Goal: Use online tool/utility: Utilize a website feature to perform a specific function

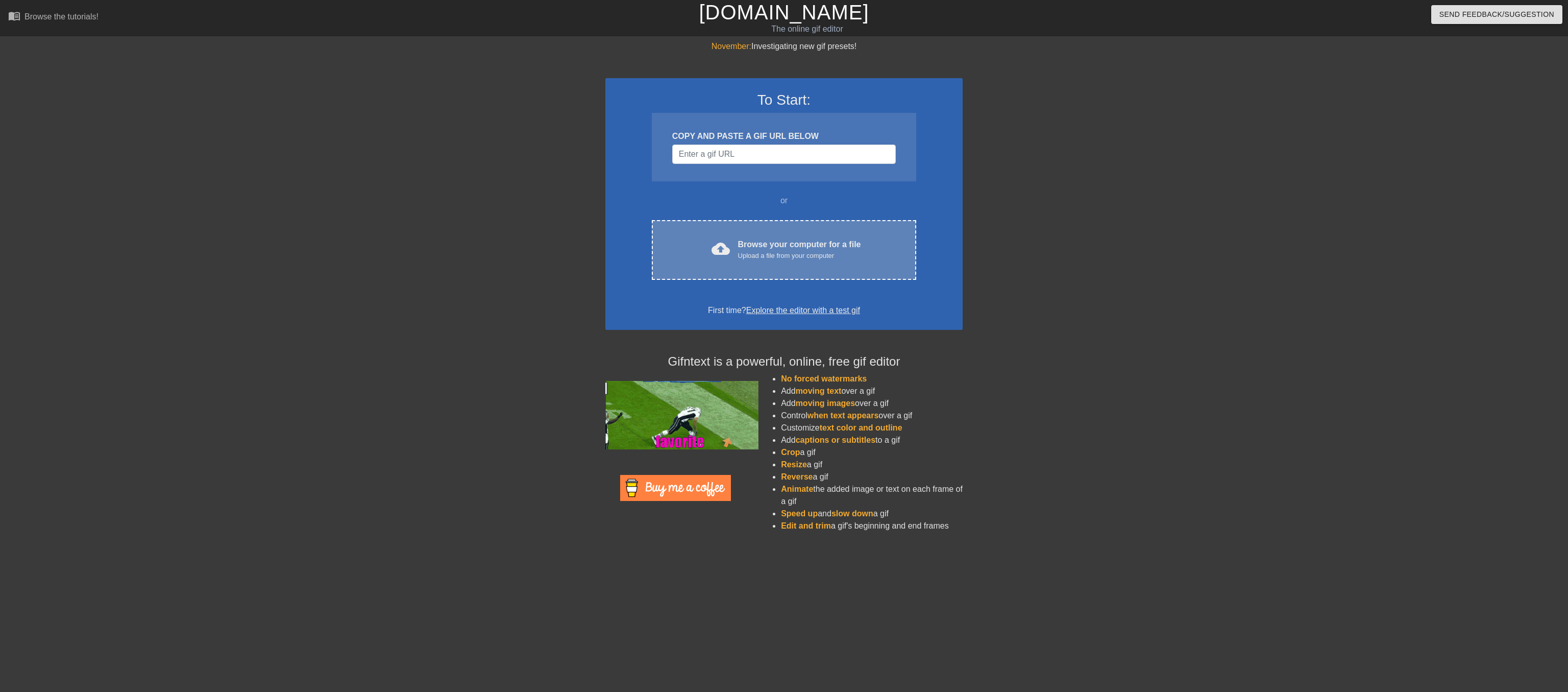
click at [756, 261] on div "Browse your computer for a file Upload a file from your computer" at bounding box center [799, 250] width 123 height 23
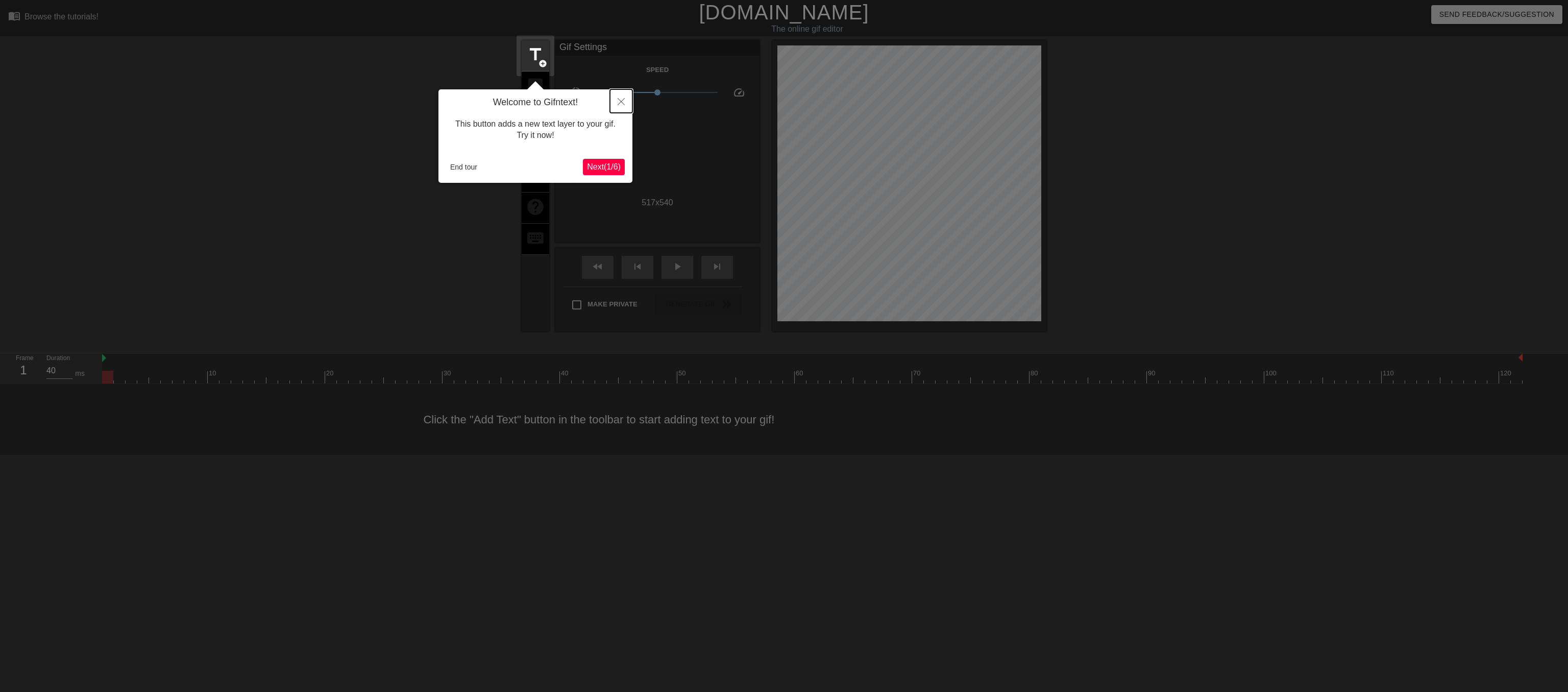
click at [620, 100] on icon "Close" at bounding box center [621, 101] width 7 height 7
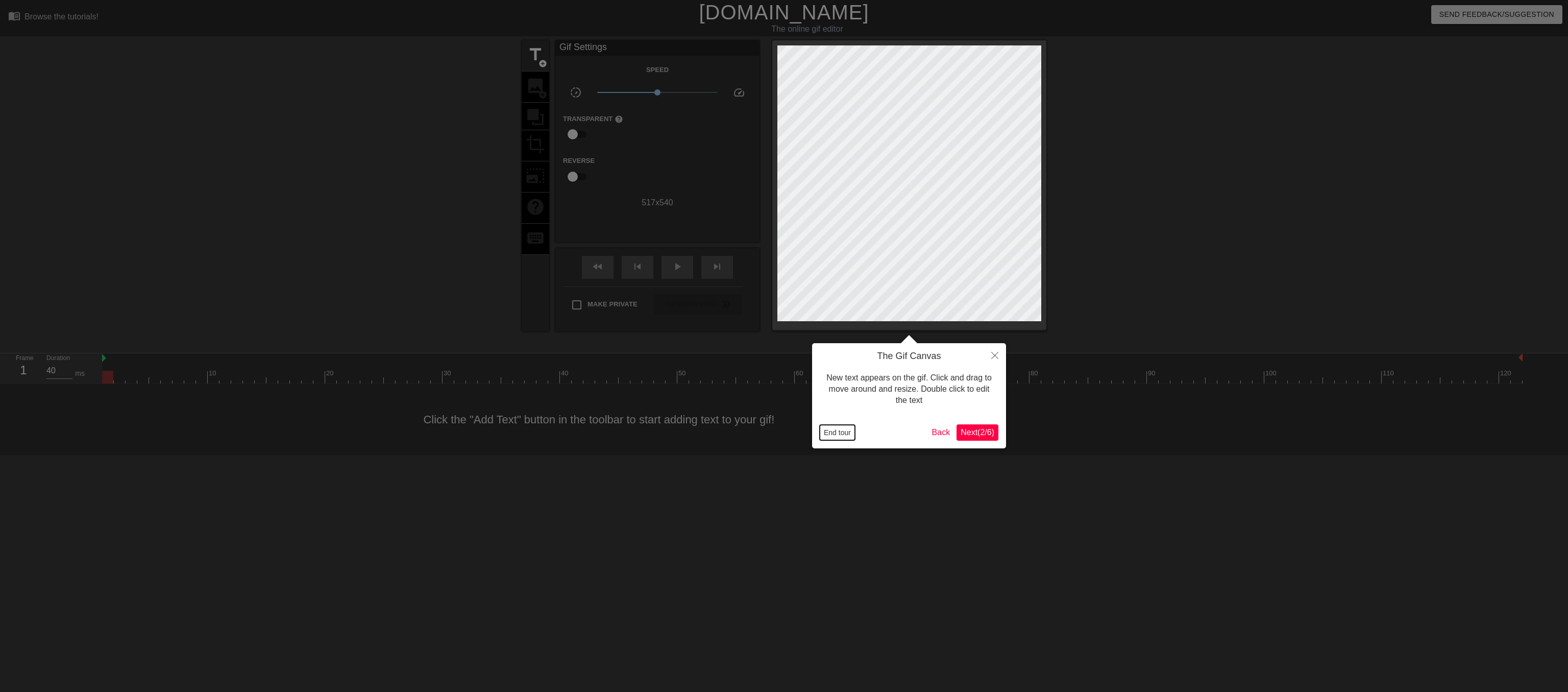
click at [828, 432] on button "End tour" at bounding box center [837, 432] width 35 height 15
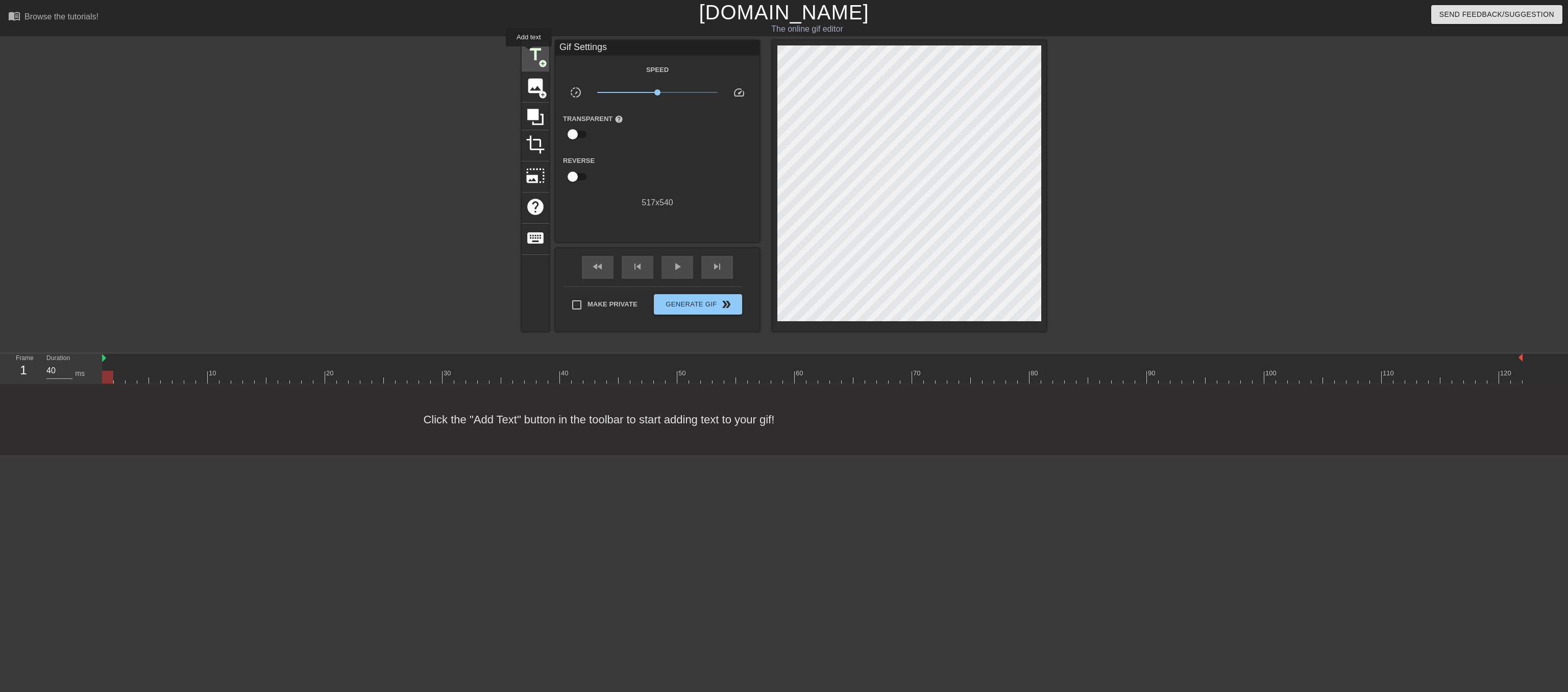
click at [529, 54] on span "title" at bounding box center [535, 55] width 20 height 20
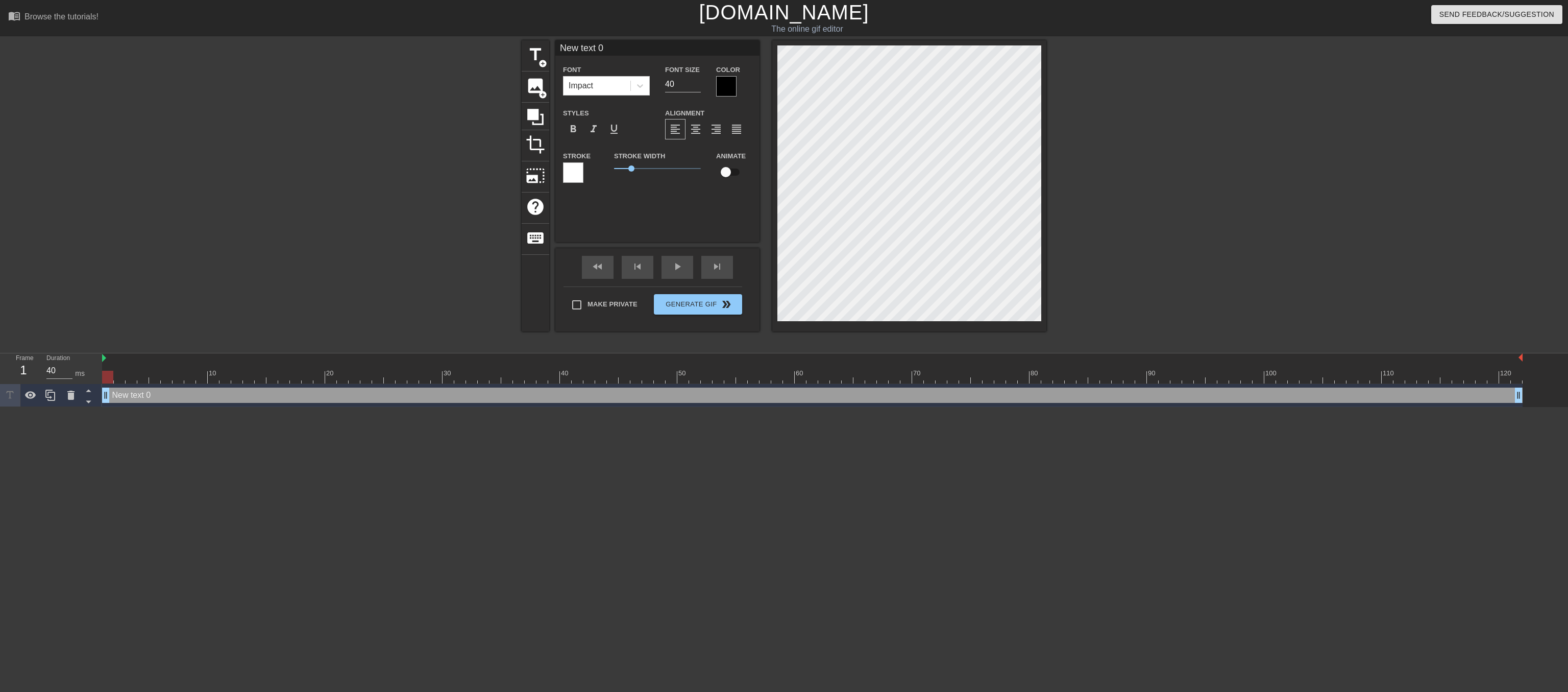
scroll to position [0, 1]
type input "M"
type textarea "M"
type input "ME"
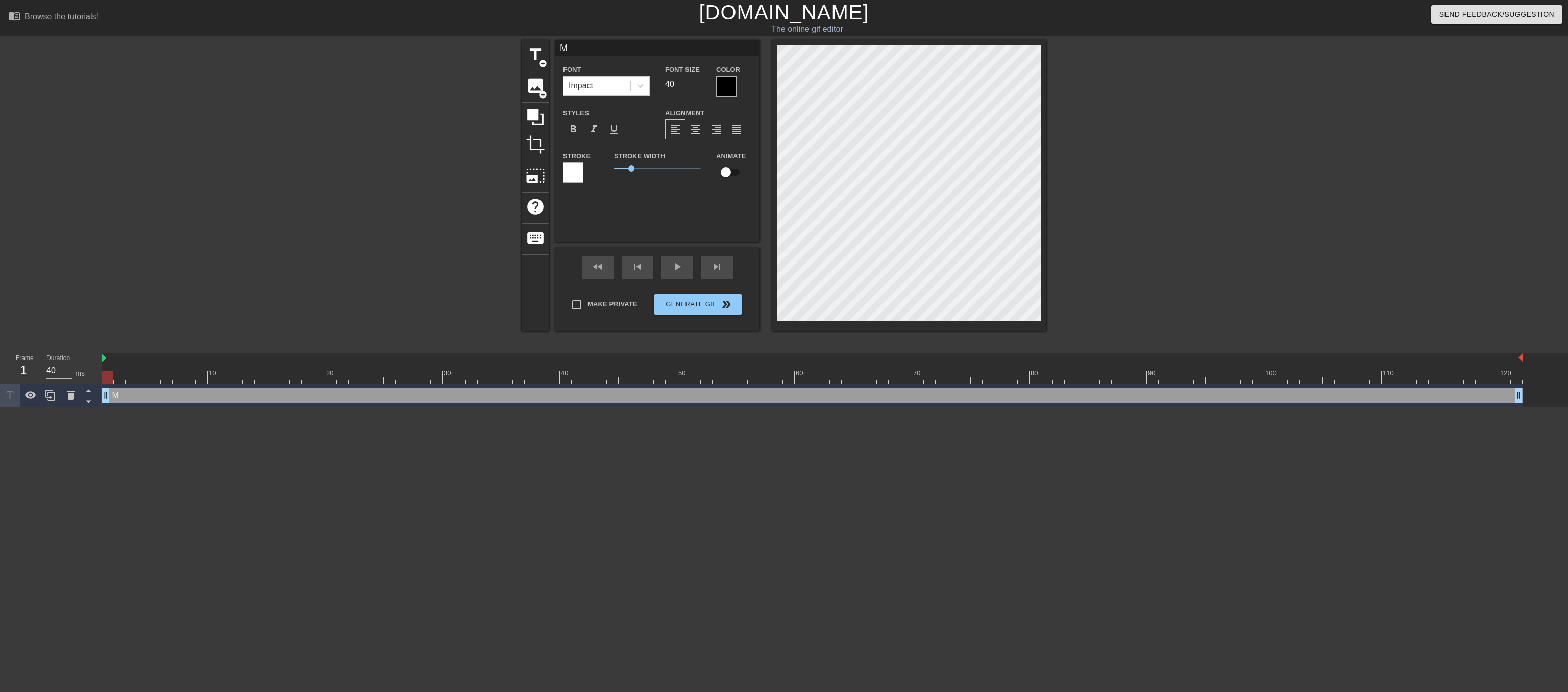
type textarea "ME"
type input "M"
type textarea "M"
type input "MA"
type textarea "MA"
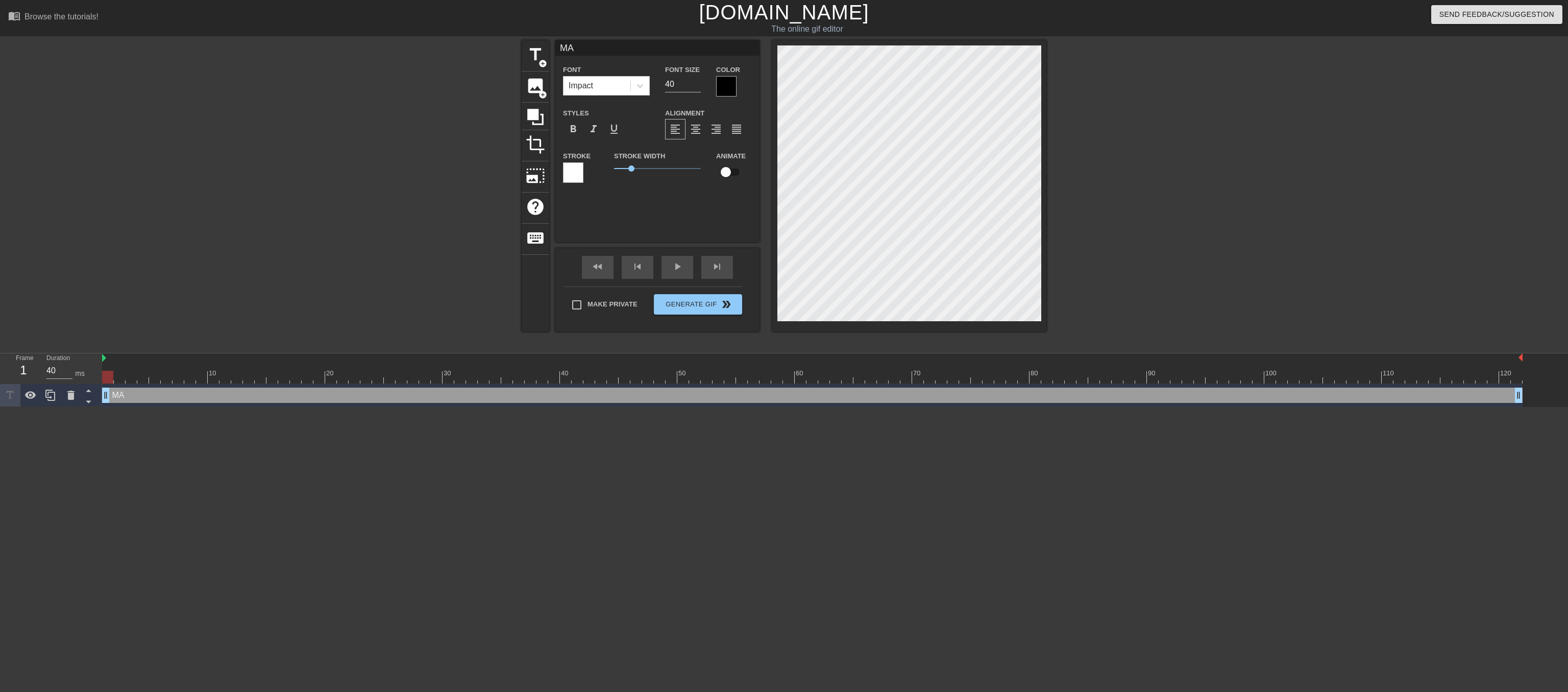
type input "MAK"
type textarea "MAK"
type input "MAKE"
type textarea "MAKE"
type input "MAKE"
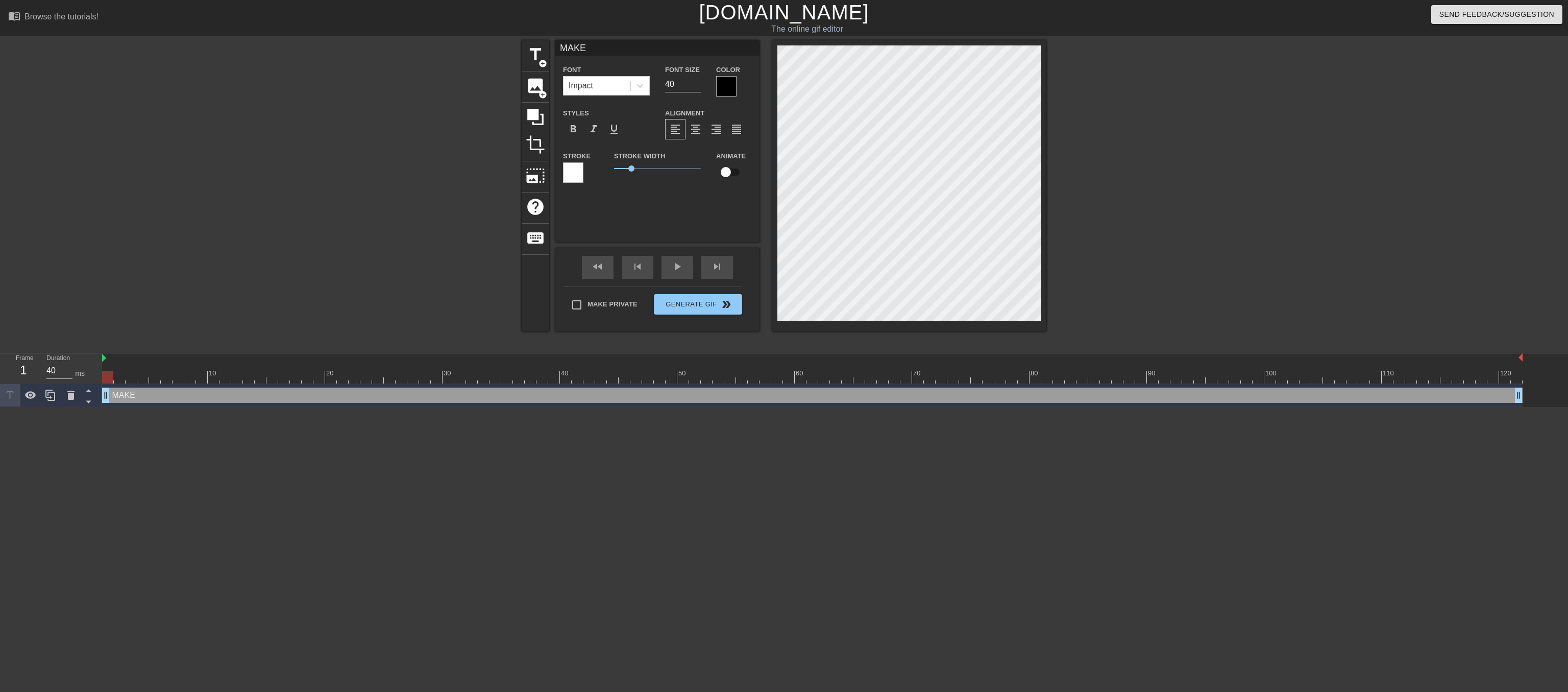
type textarea "MAKE U"
type input "MAKE UP"
type textarea "MAKE UP"
type input "MAKE UP!"
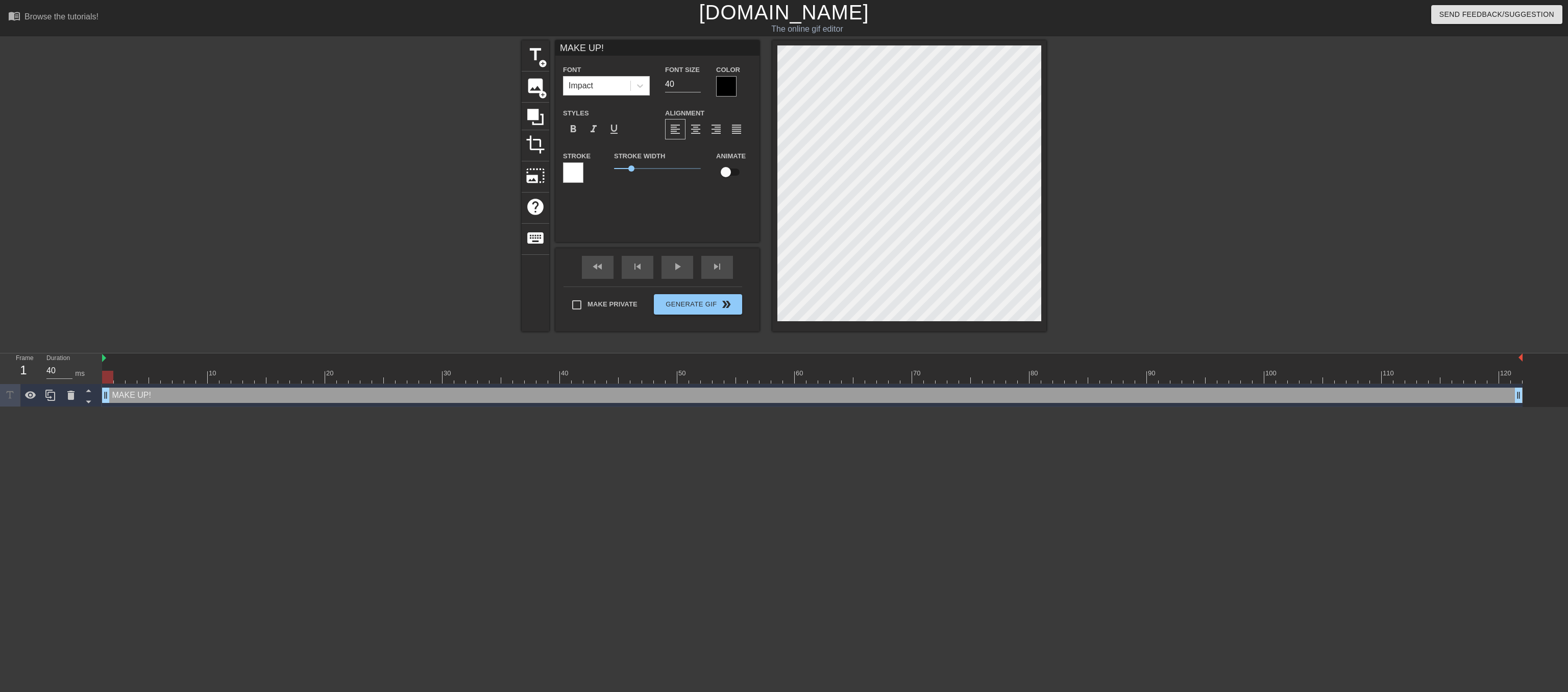
type textarea "MAKE UP!"
click at [697, 86] on input "41" at bounding box center [683, 85] width 35 height 17
click at [697, 86] on input "42" at bounding box center [683, 85] width 35 height 17
click at [697, 86] on input "43" at bounding box center [683, 85] width 35 height 17
click at [697, 86] on input "44" at bounding box center [683, 85] width 35 height 17
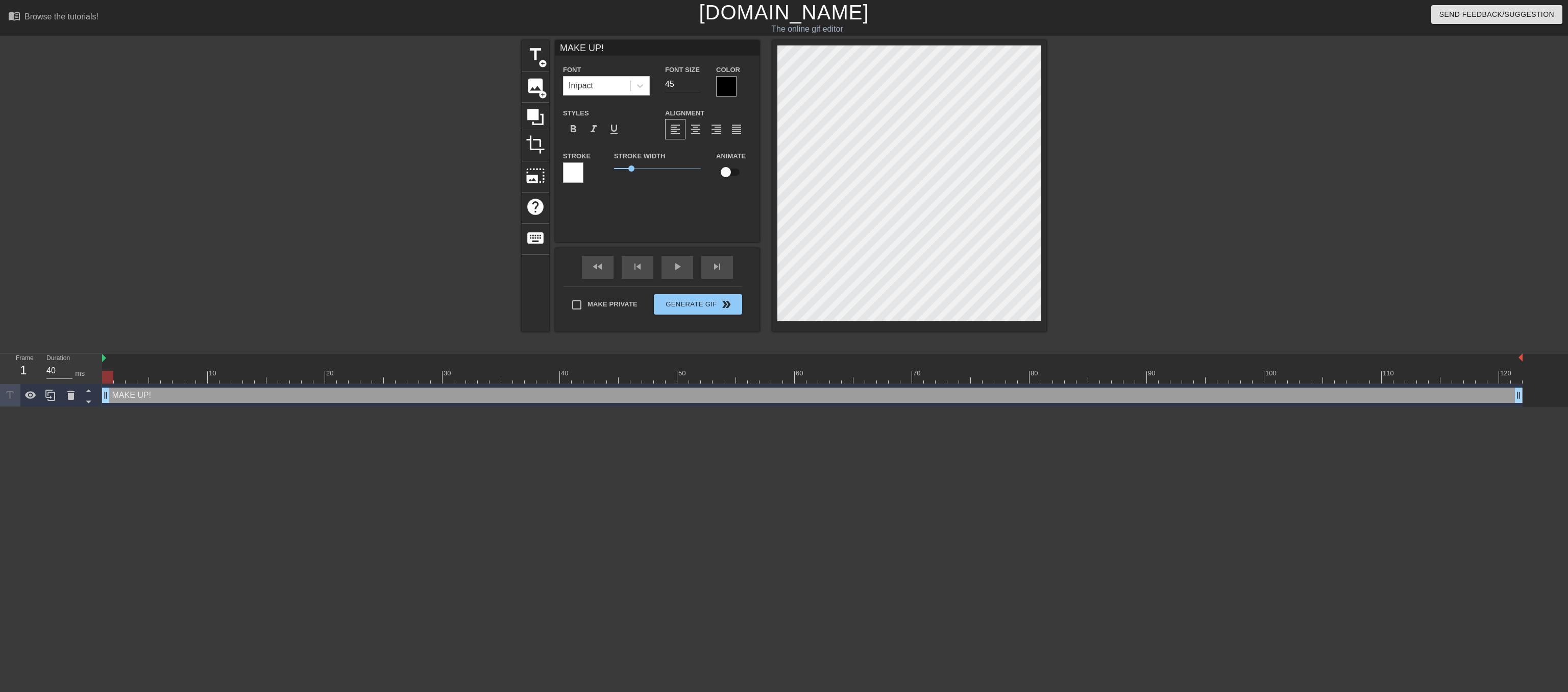
click at [697, 86] on input "45" at bounding box center [683, 85] width 35 height 17
click at [697, 86] on input "46" at bounding box center [683, 85] width 35 height 17
click at [697, 86] on input "47" at bounding box center [683, 85] width 35 height 17
click at [697, 86] on input "48" at bounding box center [683, 85] width 35 height 17
click at [697, 86] on input "49" at bounding box center [683, 85] width 35 height 17
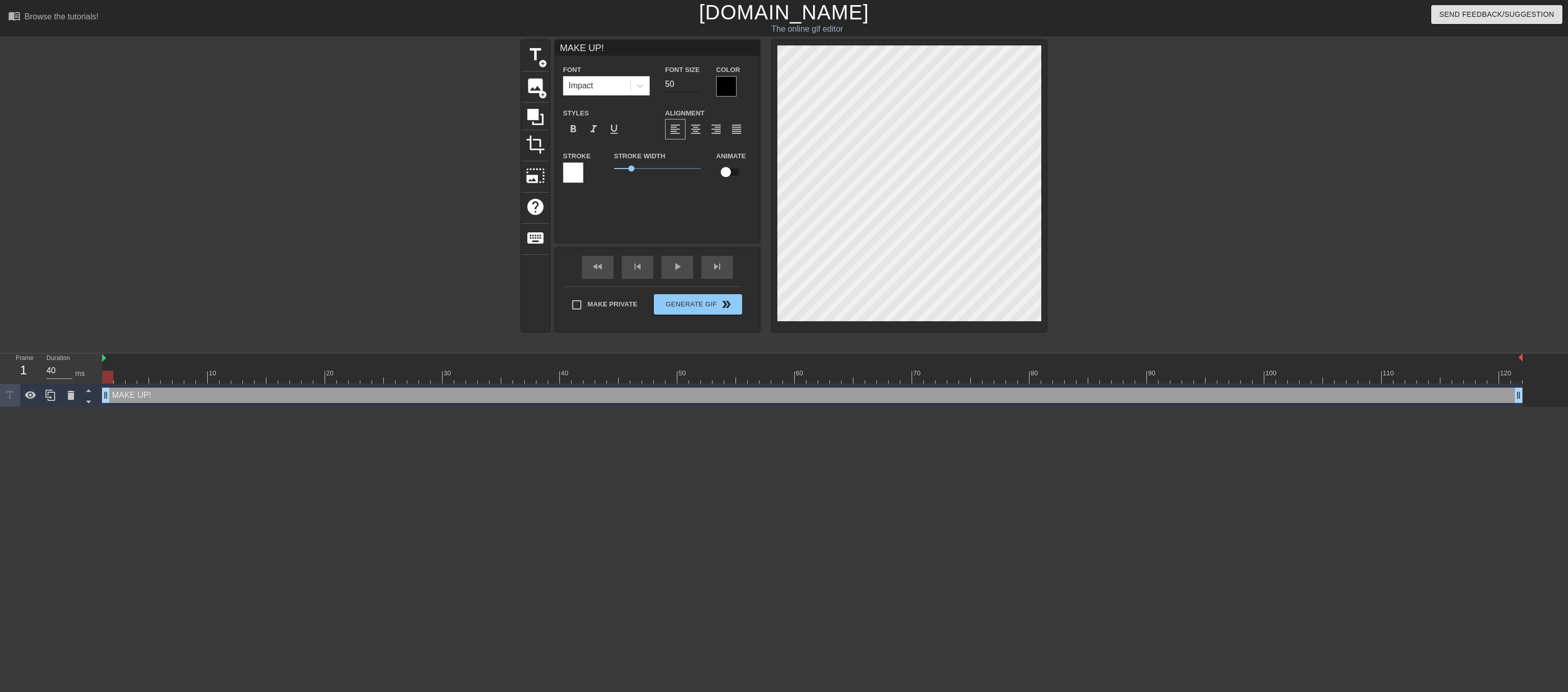
click at [697, 86] on input "50" at bounding box center [683, 85] width 35 height 17
click at [697, 86] on input "51" at bounding box center [683, 85] width 35 height 17
click at [697, 86] on input "52" at bounding box center [683, 85] width 35 height 17
click at [697, 86] on input "53" at bounding box center [683, 85] width 35 height 17
click at [697, 86] on input "54" at bounding box center [683, 85] width 35 height 17
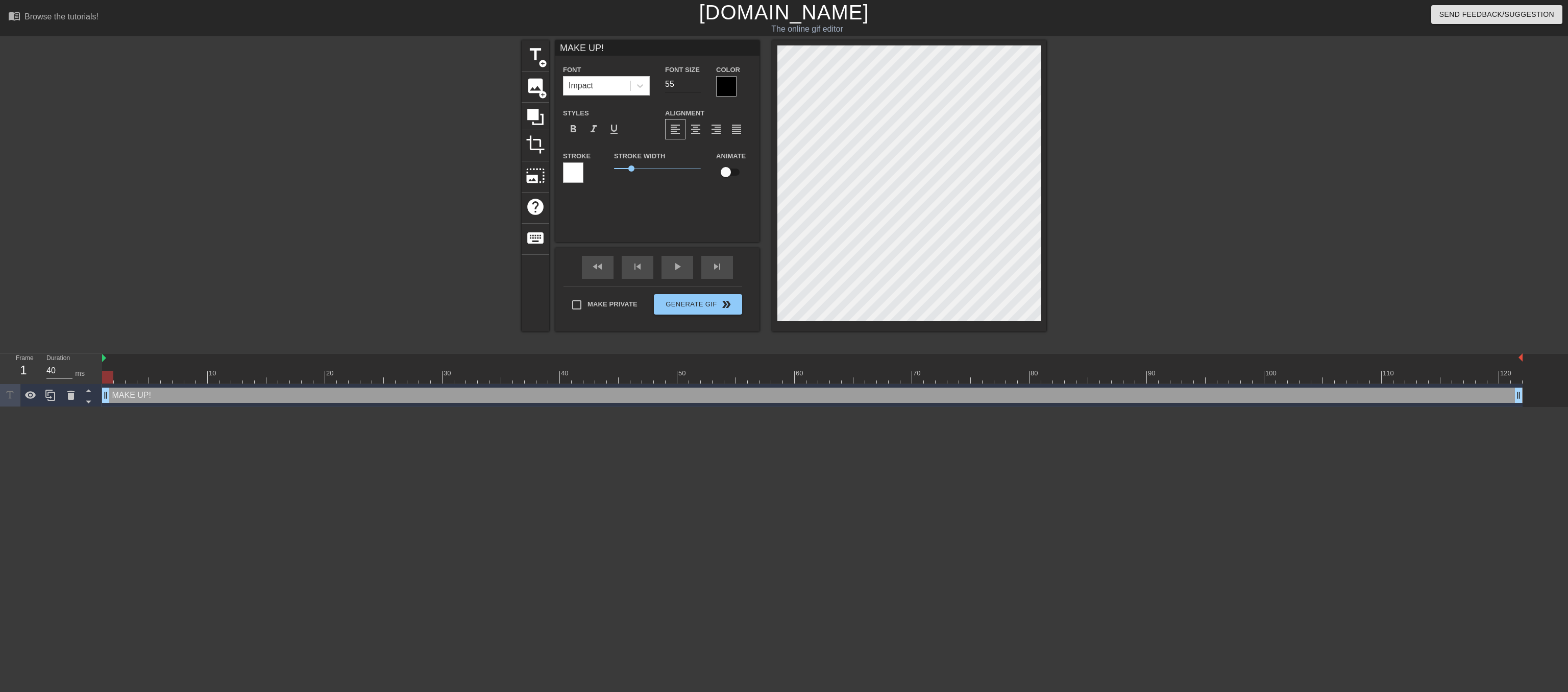
type input "55"
click at [697, 86] on input "55" at bounding box center [683, 85] width 35 height 17
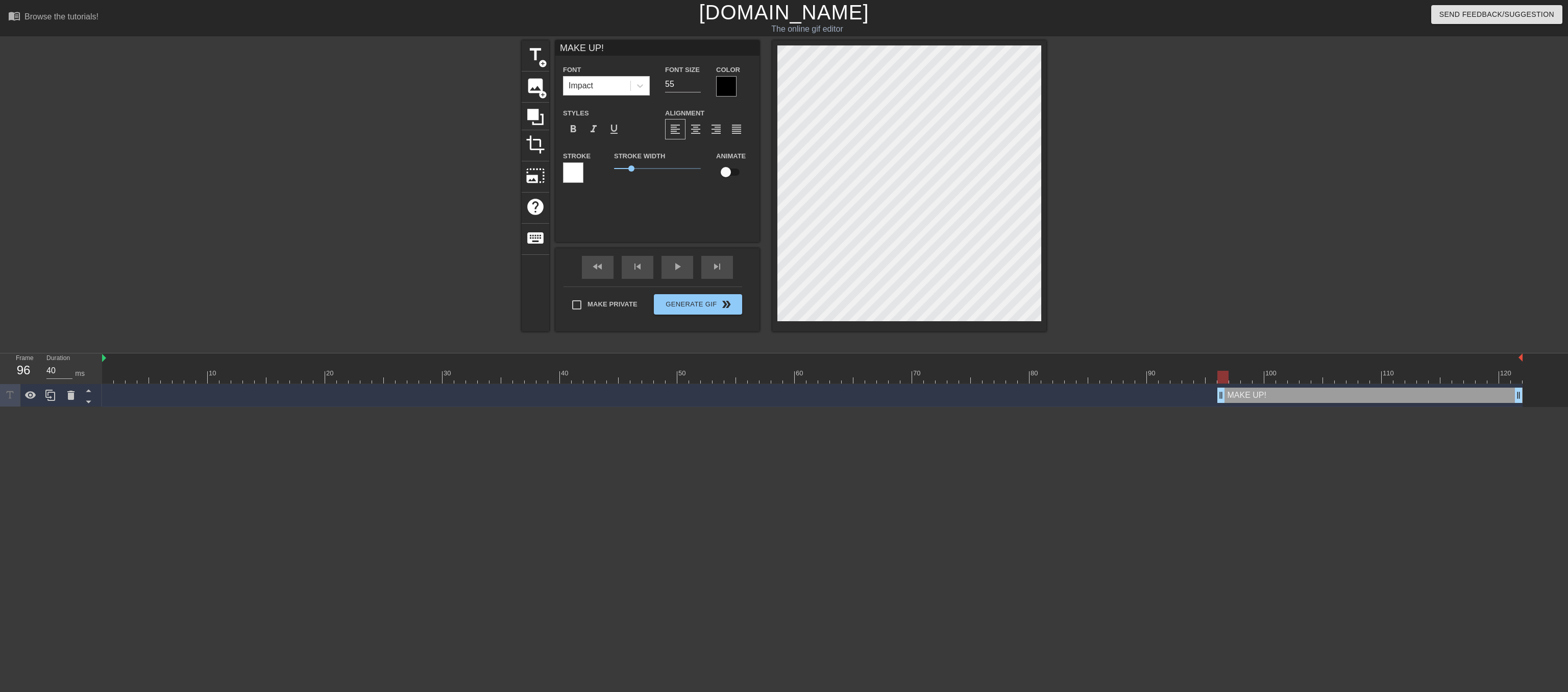
drag, startPoint x: 106, startPoint y: 398, endPoint x: 1223, endPoint y: 422, distance: 1117.3
click at [1223, 407] on html "menu_book Browse the tutorials! Gifntext.com The online gif editor Send Feedbac…" at bounding box center [784, 203] width 1568 height 407
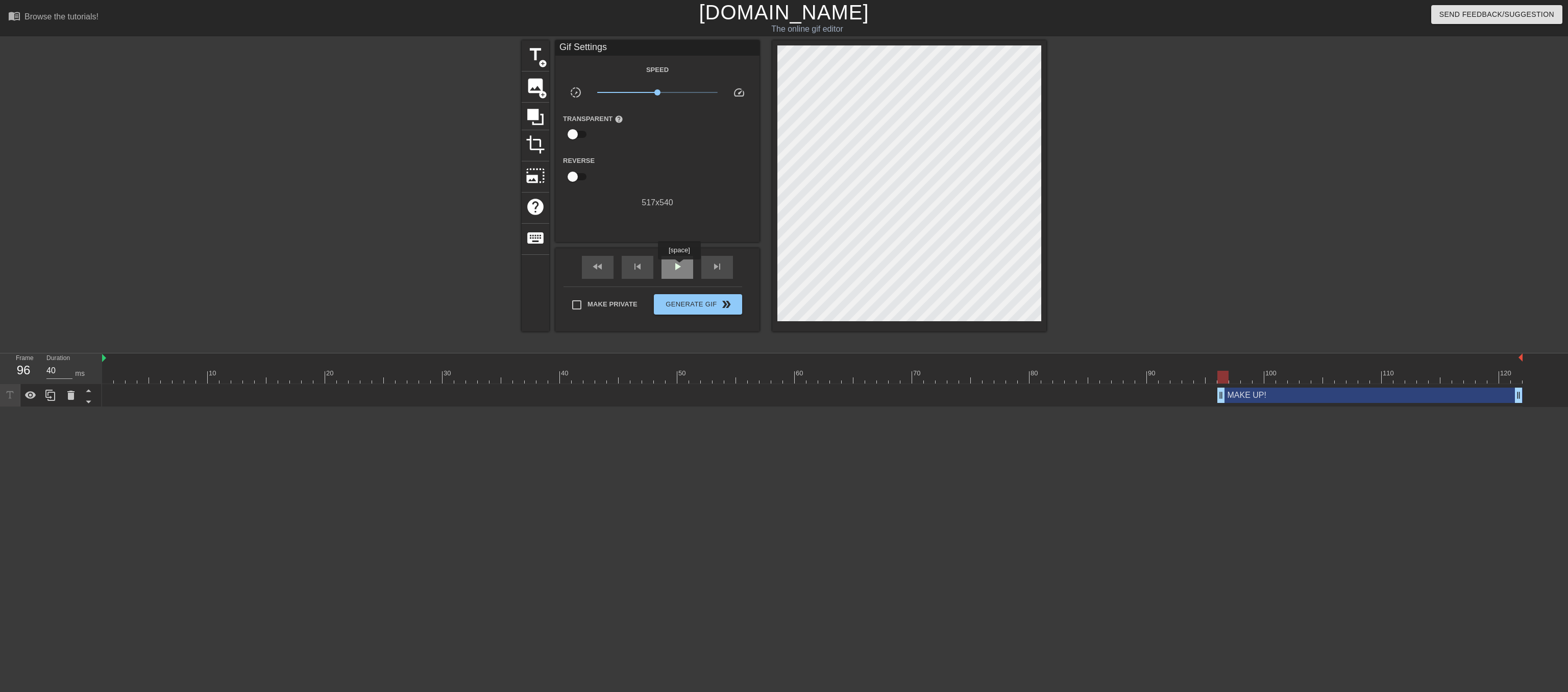
click at [679, 266] on span "play_arrow" at bounding box center [677, 266] width 12 height 12
click at [679, 266] on span "pause" at bounding box center [677, 266] width 12 height 12
click at [685, 303] on span "Generate Gif double_arrow" at bounding box center [698, 304] width 80 height 12
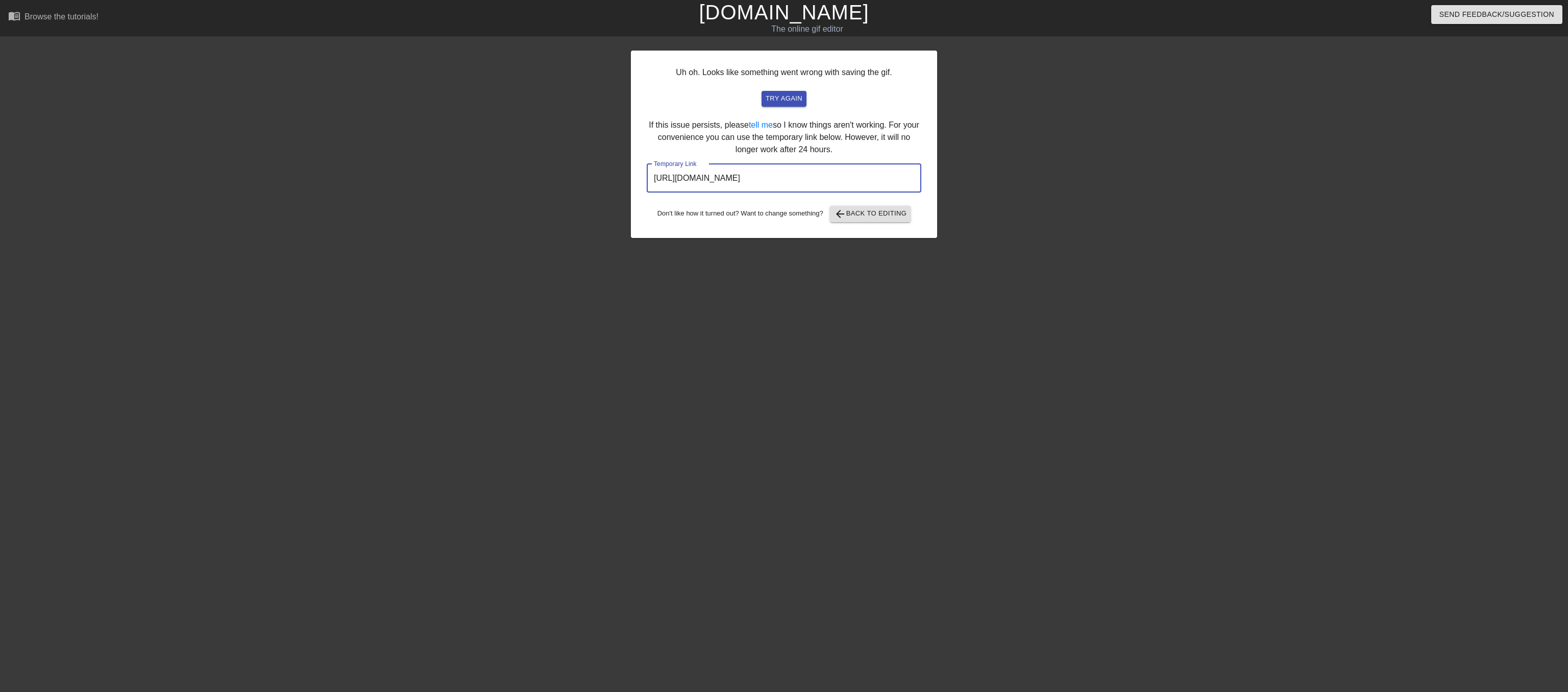
click at [651, 192] on input "https://www.gifntext.com/temp_generations/dHVRqC2L.gif" at bounding box center [784, 178] width 275 height 29
drag, startPoint x: 651, startPoint y: 199, endPoint x: 958, endPoint y: 204, distance: 307.0
click at [958, 204] on div "Uh oh. Looks like something went wrong with saving the gif. try again If this i…" at bounding box center [784, 193] width 1568 height 306
click at [864, 220] on span "arrow_back Back to Editing" at bounding box center [870, 214] width 73 height 12
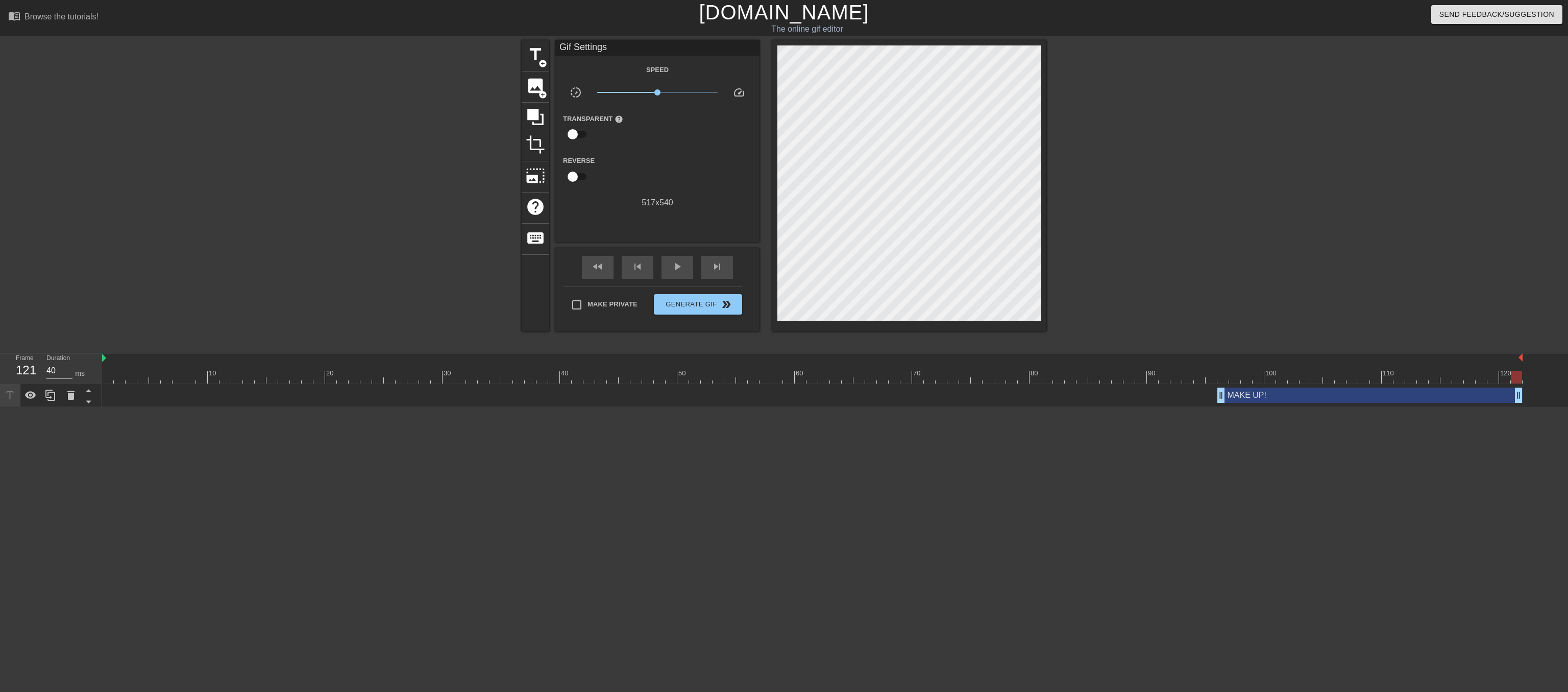
click at [750, 11] on link "[DOMAIN_NAME]" at bounding box center [783, 12] width 170 height 23
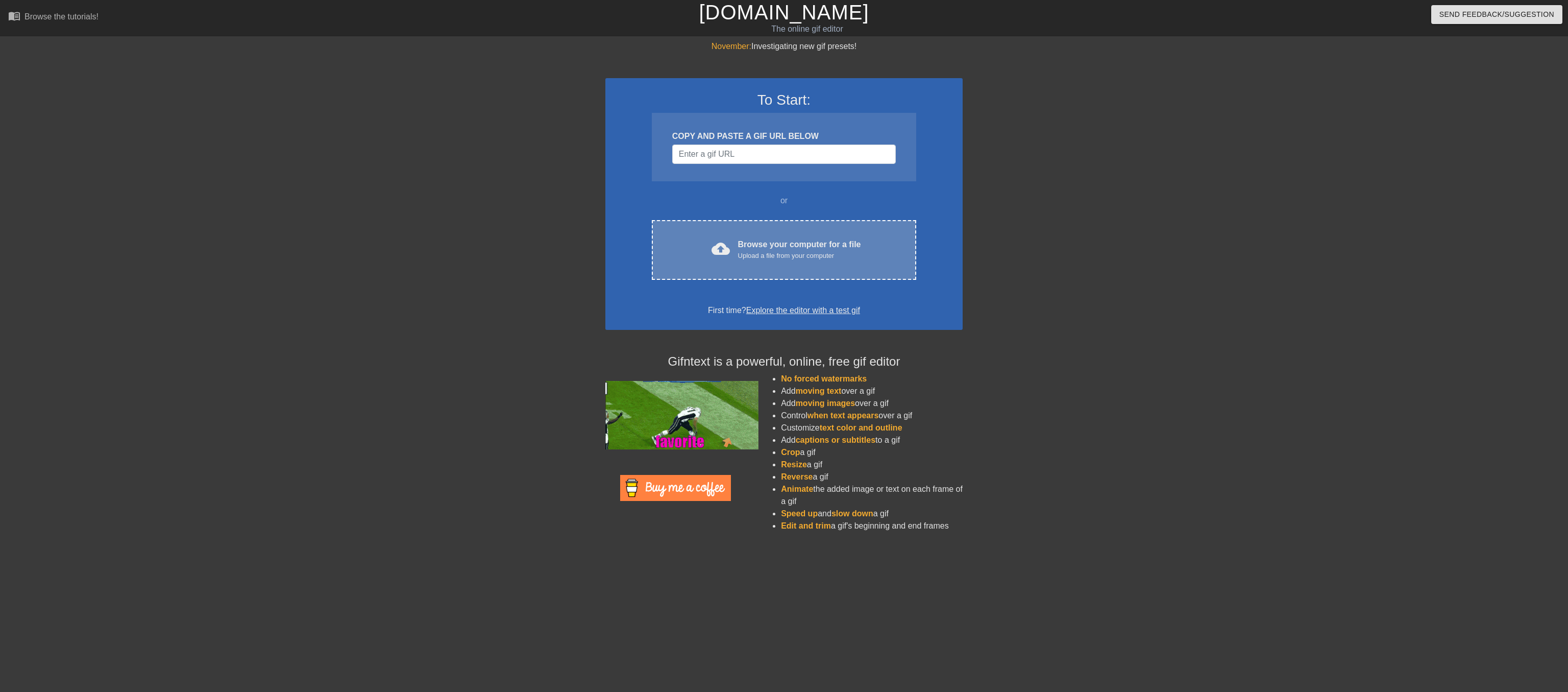
click at [769, 261] on div "Browse your computer for a file Upload a file from your computer" at bounding box center [799, 250] width 123 height 23
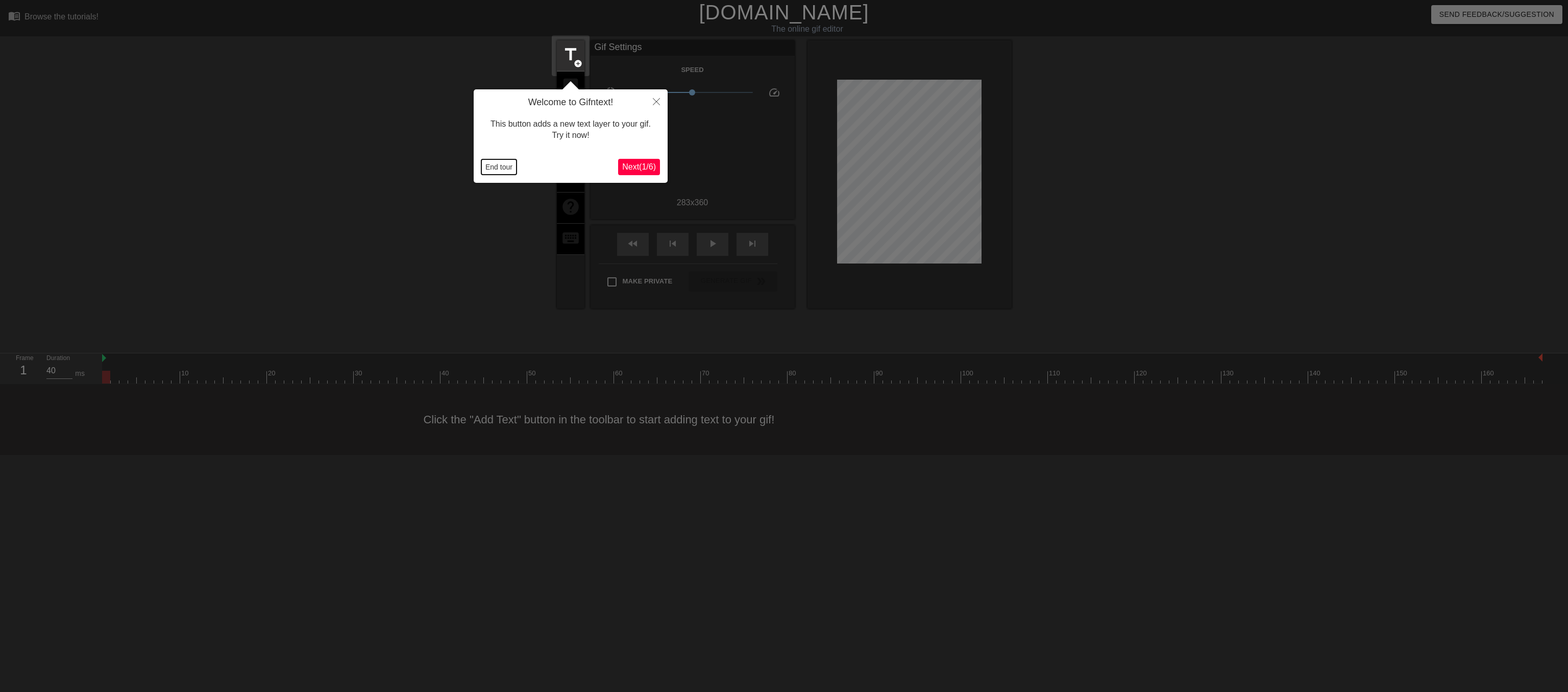
click at [492, 165] on button "End tour" at bounding box center [499, 167] width 35 height 15
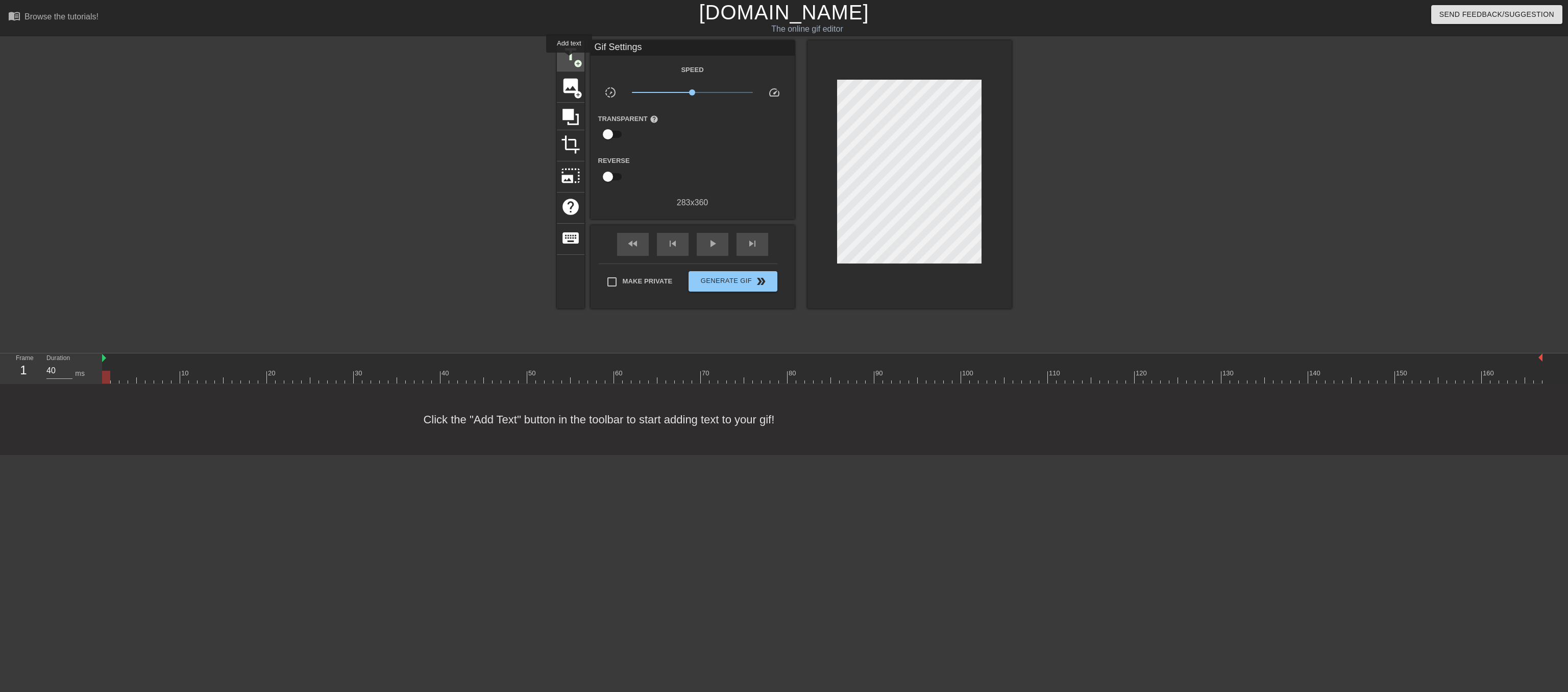
click at [569, 60] on span "title" at bounding box center [571, 55] width 20 height 20
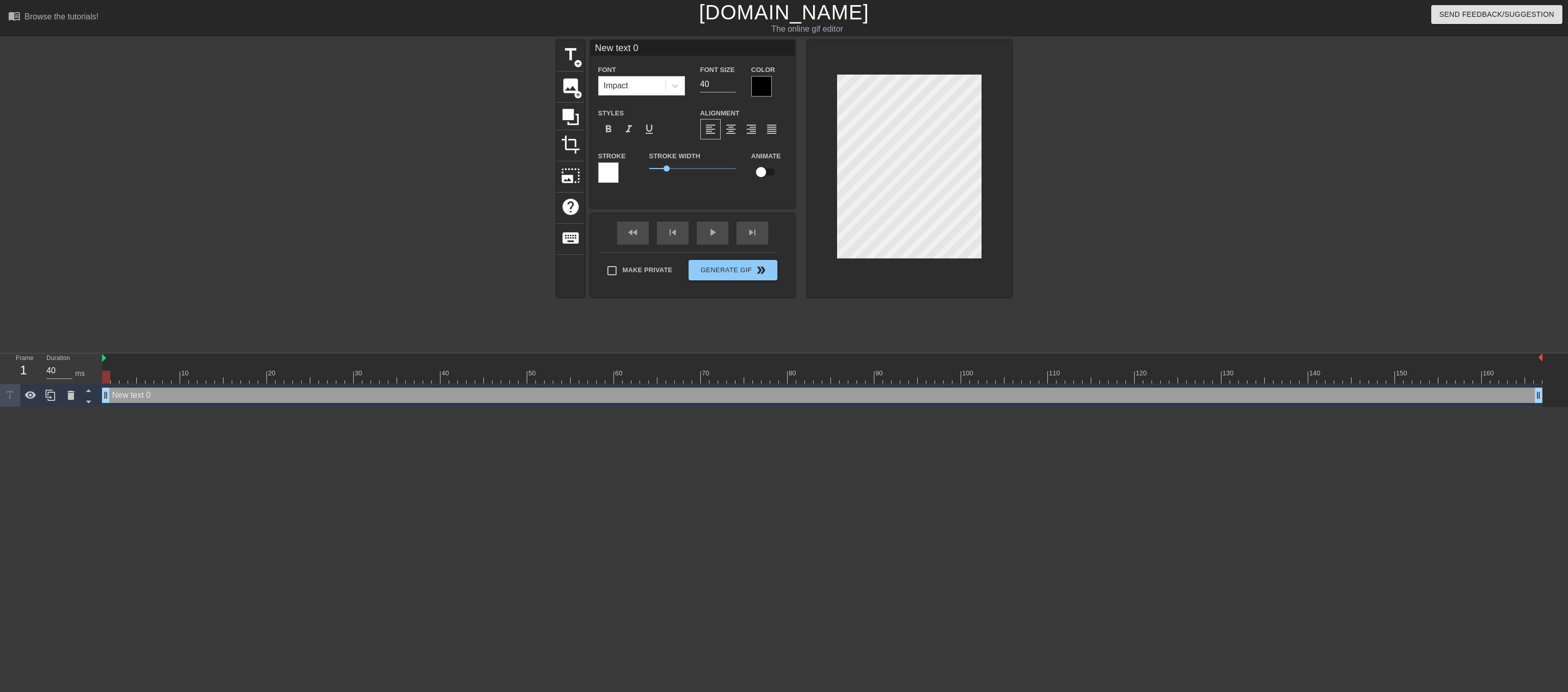
scroll to position [0, 1]
type input "F"
type textarea "F"
type input "Fo"
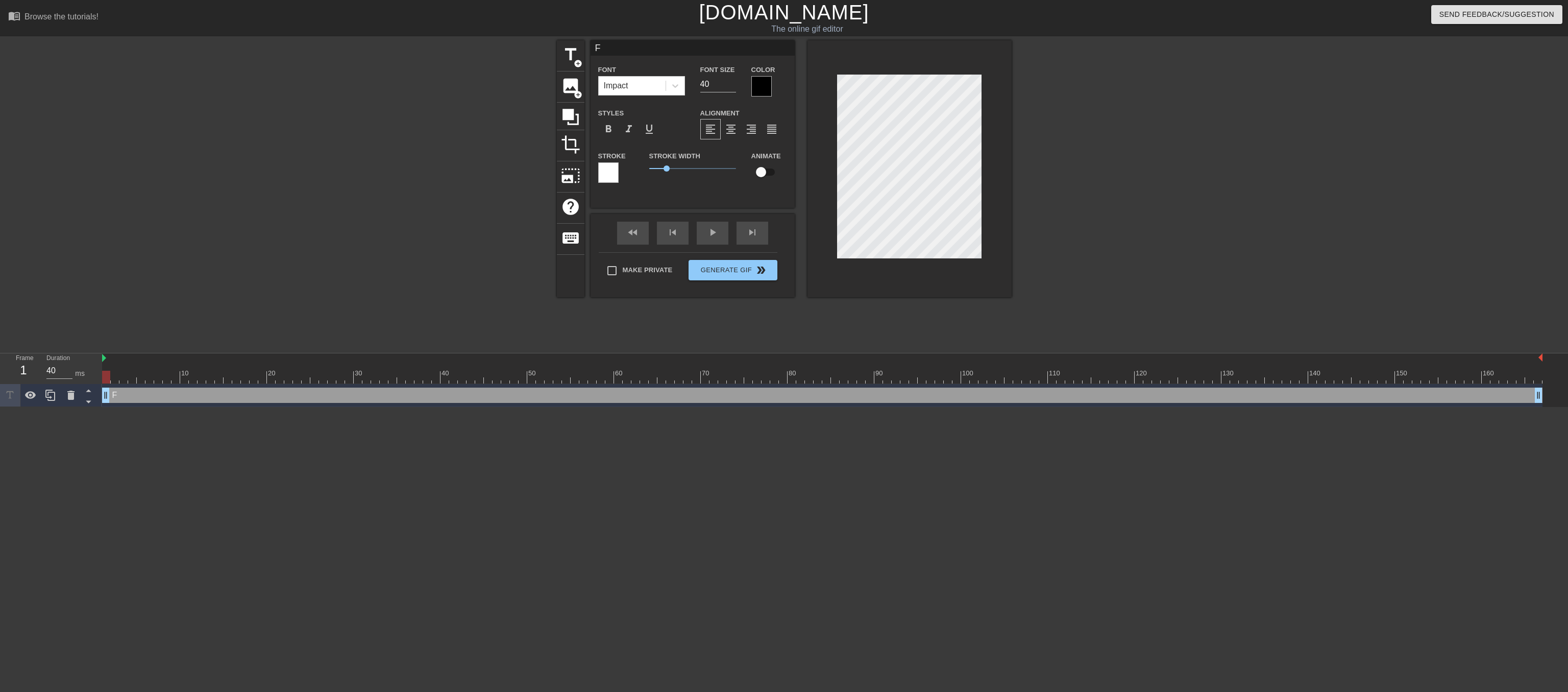
type textarea "Fo"
type input "For"
type textarea "For"
type input "For"
type textarea "For"
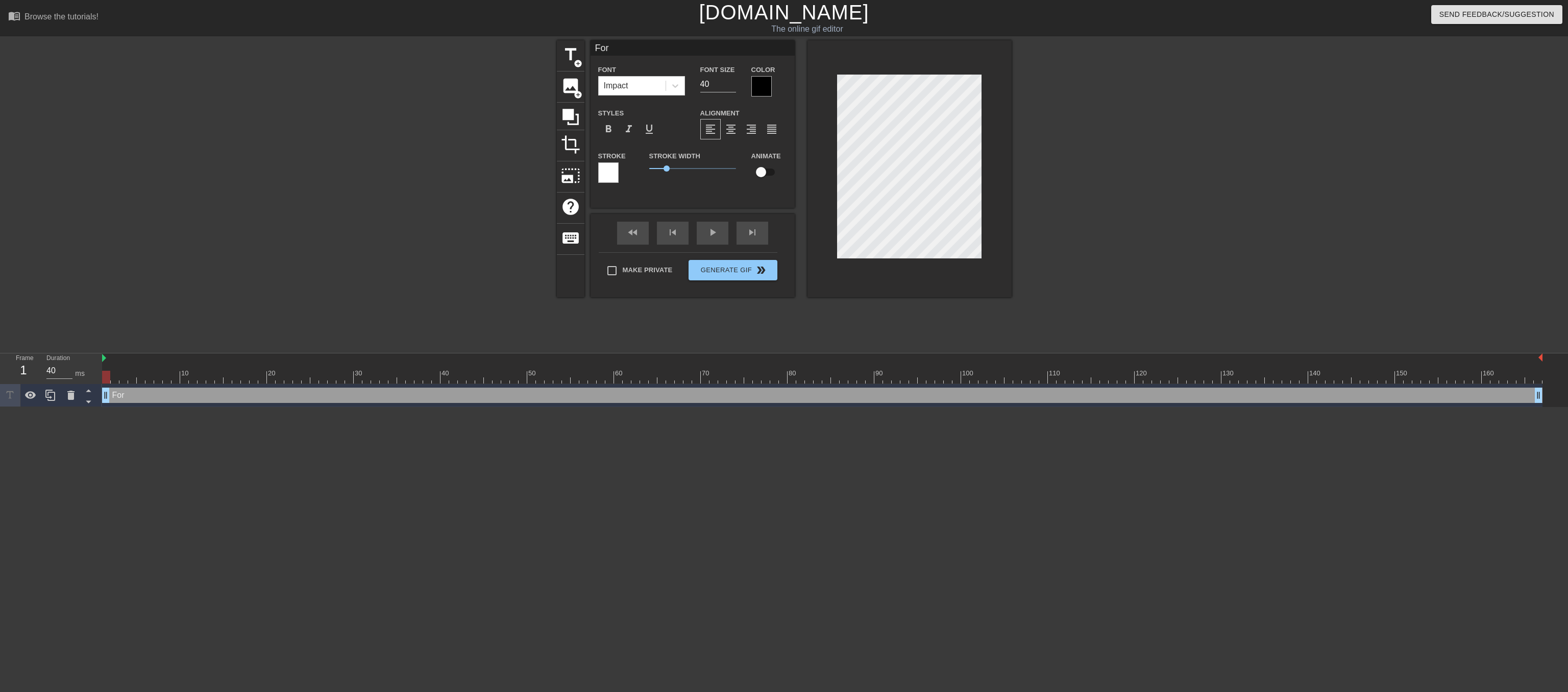
type input "For $"
type textarea "For $"
type input "For $2"
type textarea "For $2"
type input "For $20"
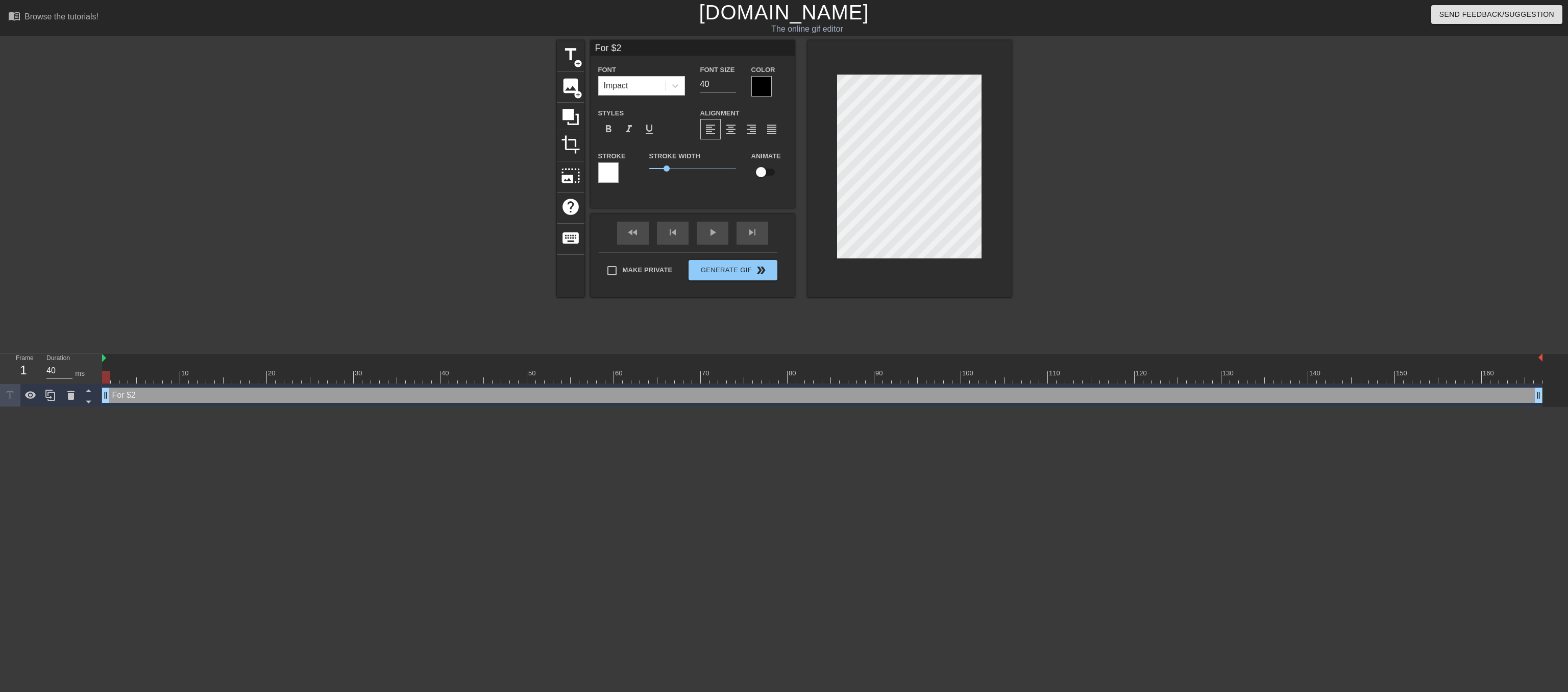
type textarea "For $20"
type input "For $20."
type textarea "For $20."
type input "For $20.."
type textarea "For $20.."
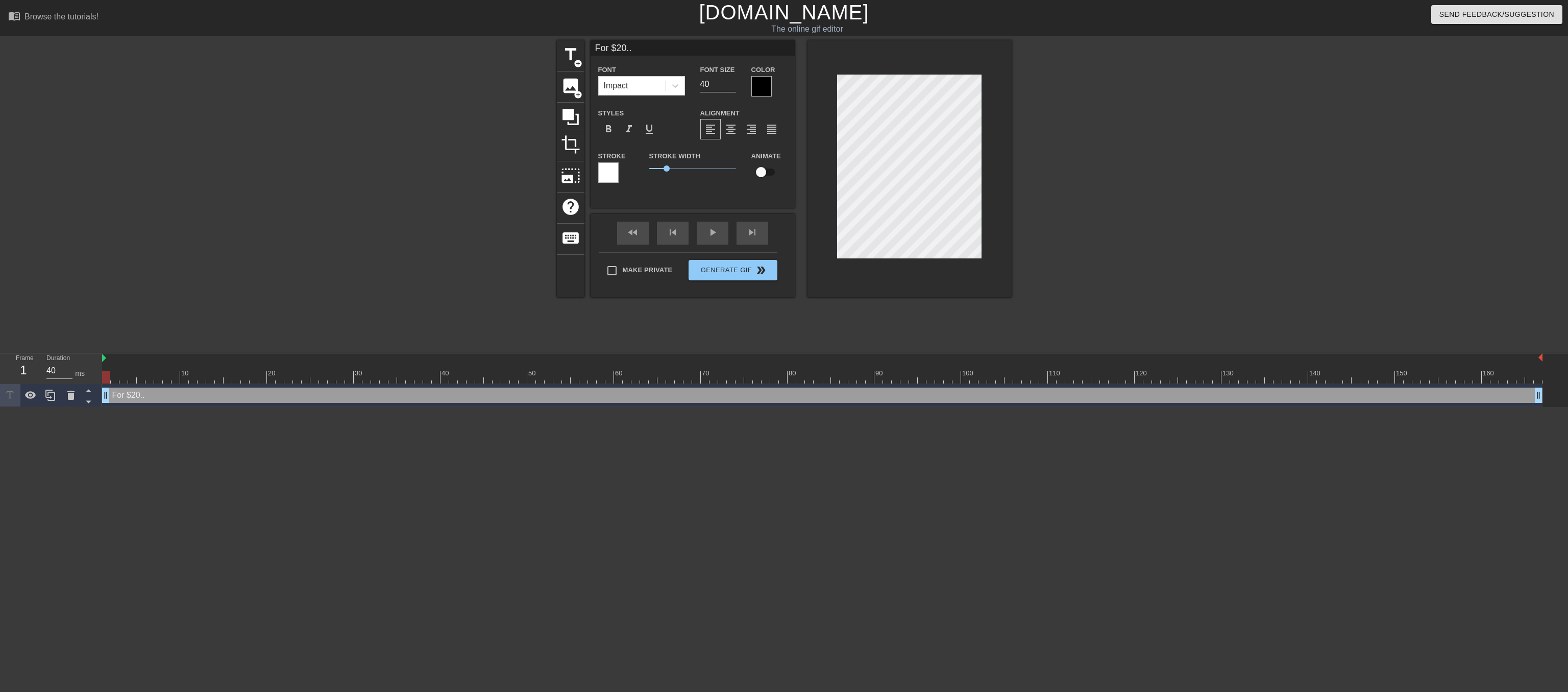
type input "For $20..."
type textarea "For $20..."
click at [710, 242] on div "fast_rewind skip_previous play_arrow skip_next" at bounding box center [692, 233] width 167 height 38
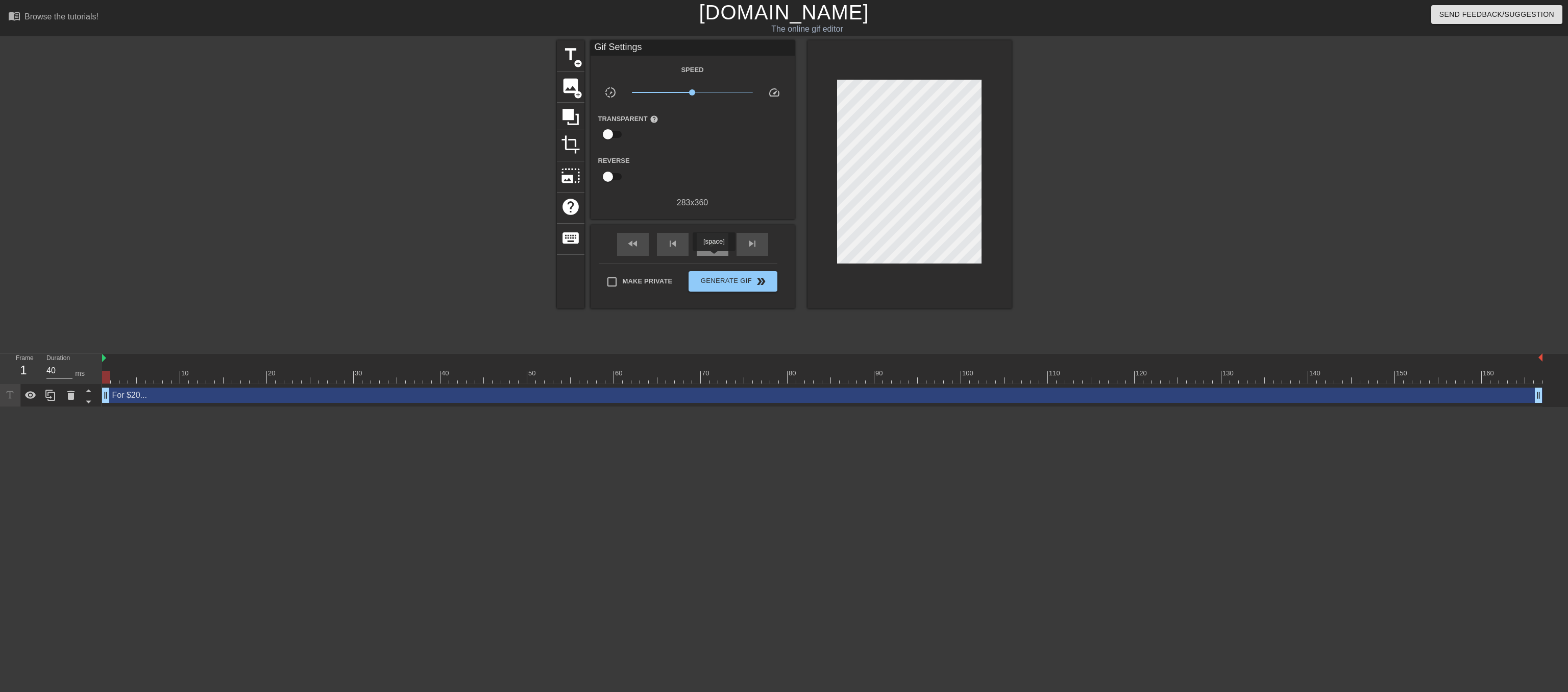
click at [713, 250] on span "play_arrow" at bounding box center [713, 244] width 12 height 12
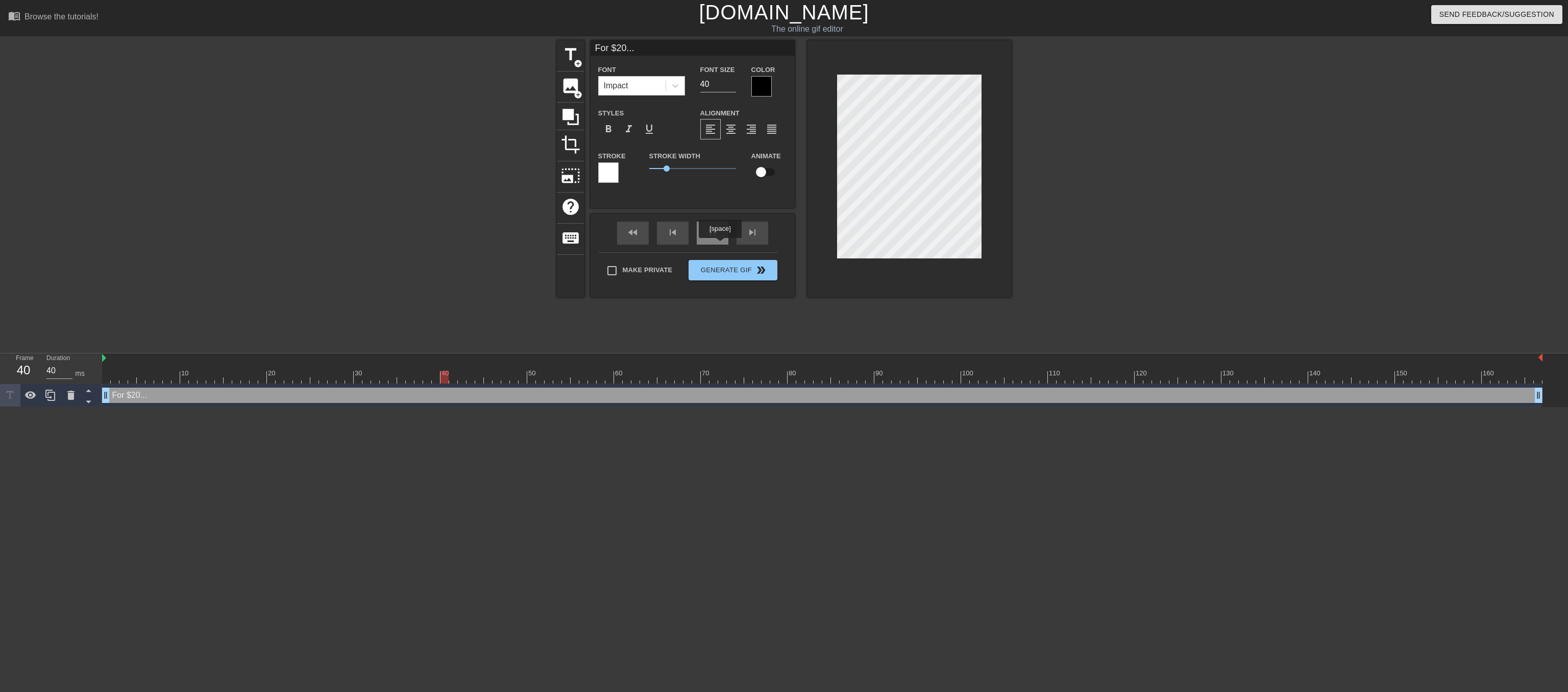
click at [720, 245] on div "fast_rewind skip_previous pause skip_next" at bounding box center [692, 233] width 167 height 38
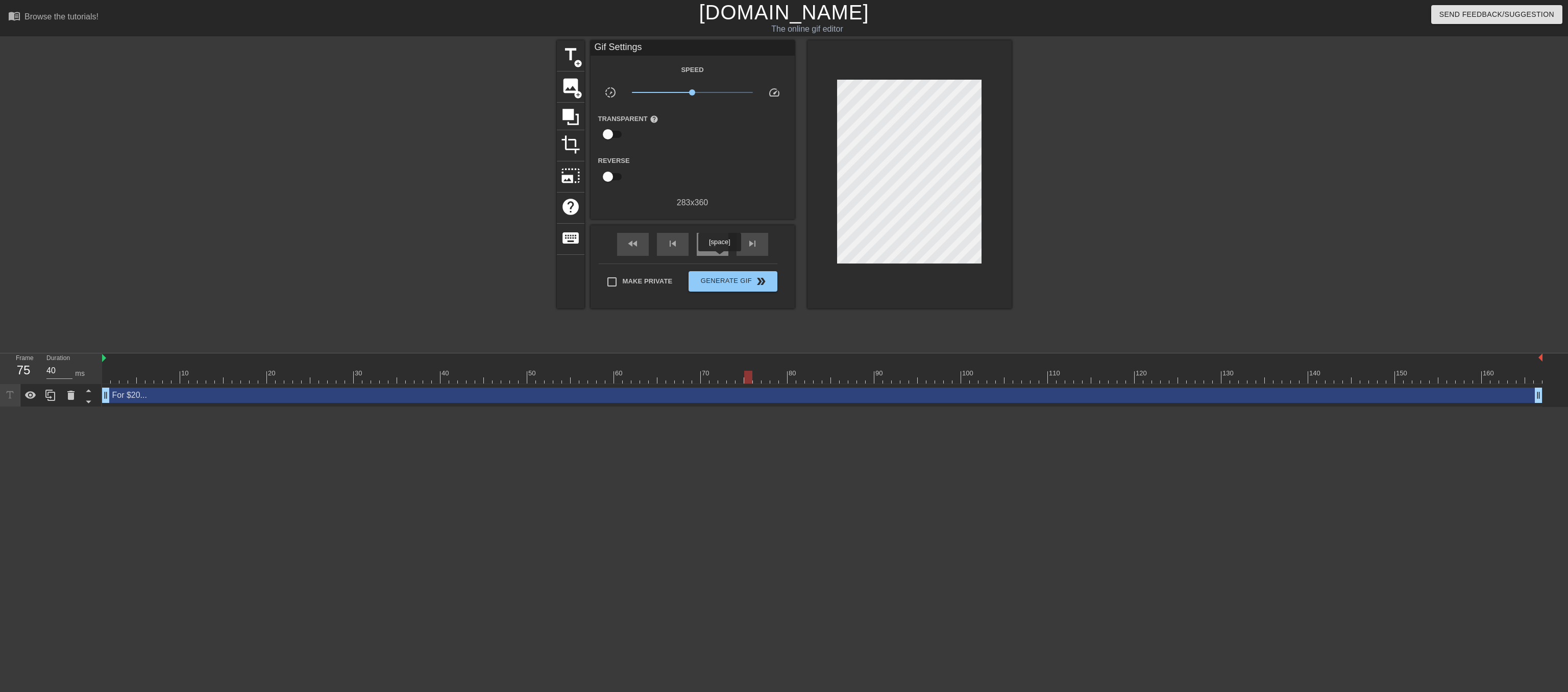
click at [719, 250] on span "pause" at bounding box center [713, 244] width 12 height 12
drag, startPoint x: 105, startPoint y: 398, endPoint x: 354, endPoint y: 398, distance: 249.0
click at [354, 398] on div "For $20... drag_handle drag_handle" at bounding box center [948, 395] width 1189 height 15
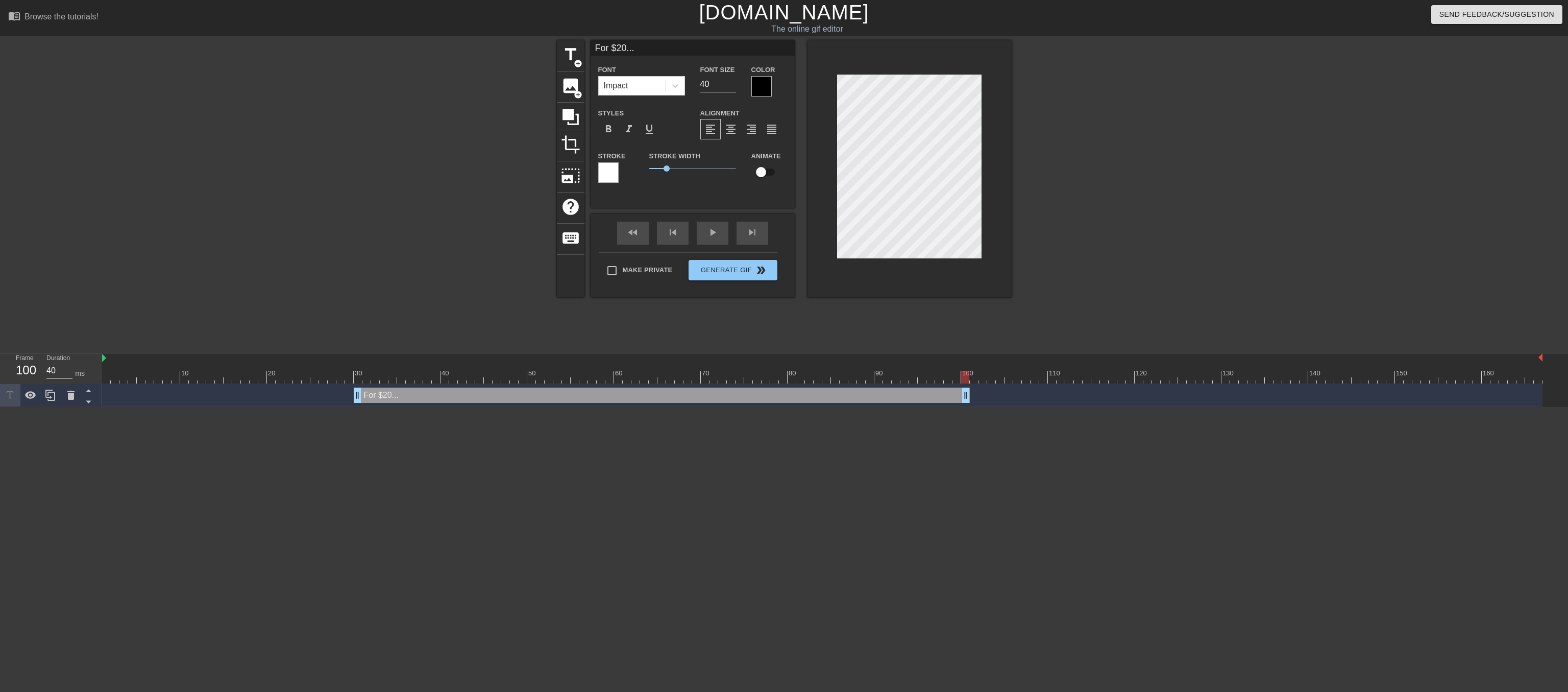
drag, startPoint x: 1542, startPoint y: 395, endPoint x: 966, endPoint y: 387, distance: 576.1
click at [966, 387] on div "For $20... drag_handle drag_handle" at bounding box center [822, 395] width 1441 height 23
click at [572, 54] on span "title" at bounding box center [571, 55] width 20 height 20
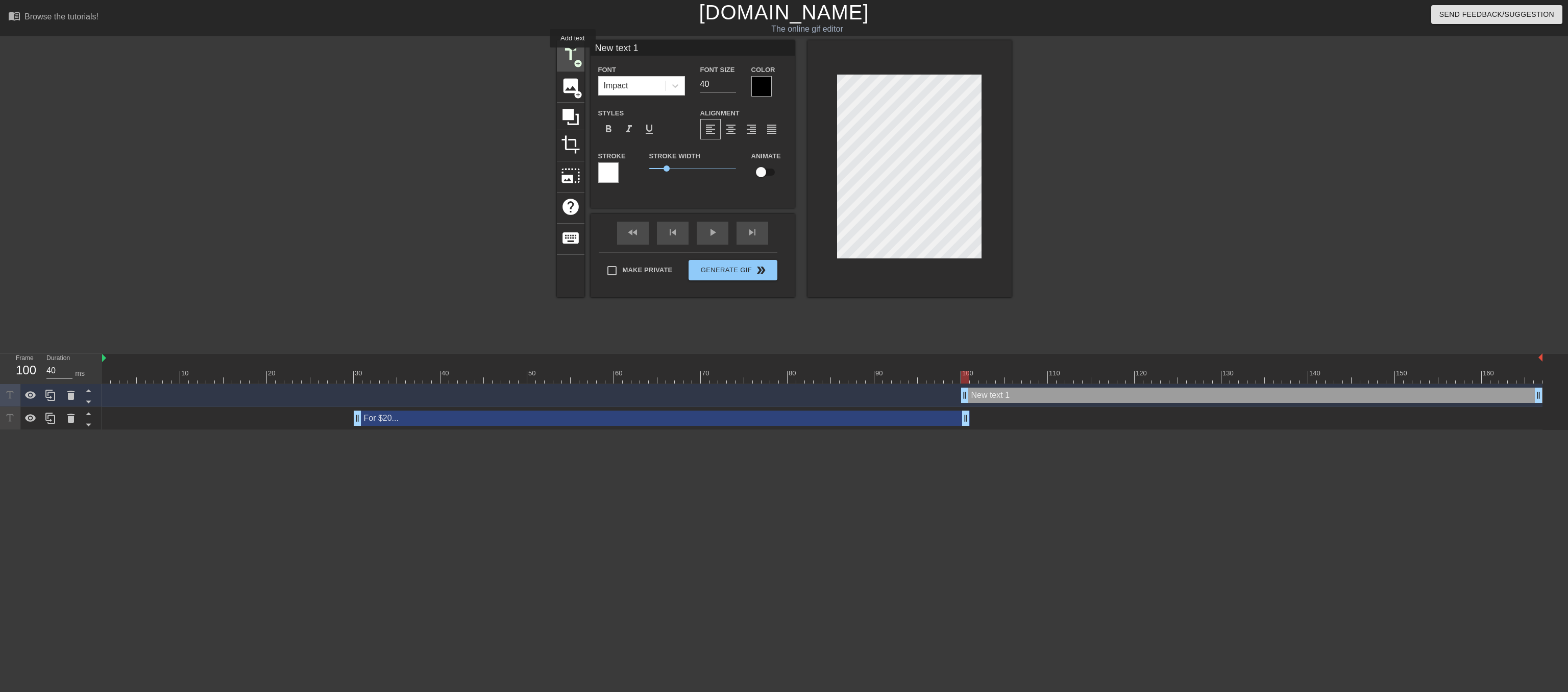
type input "New text 1"
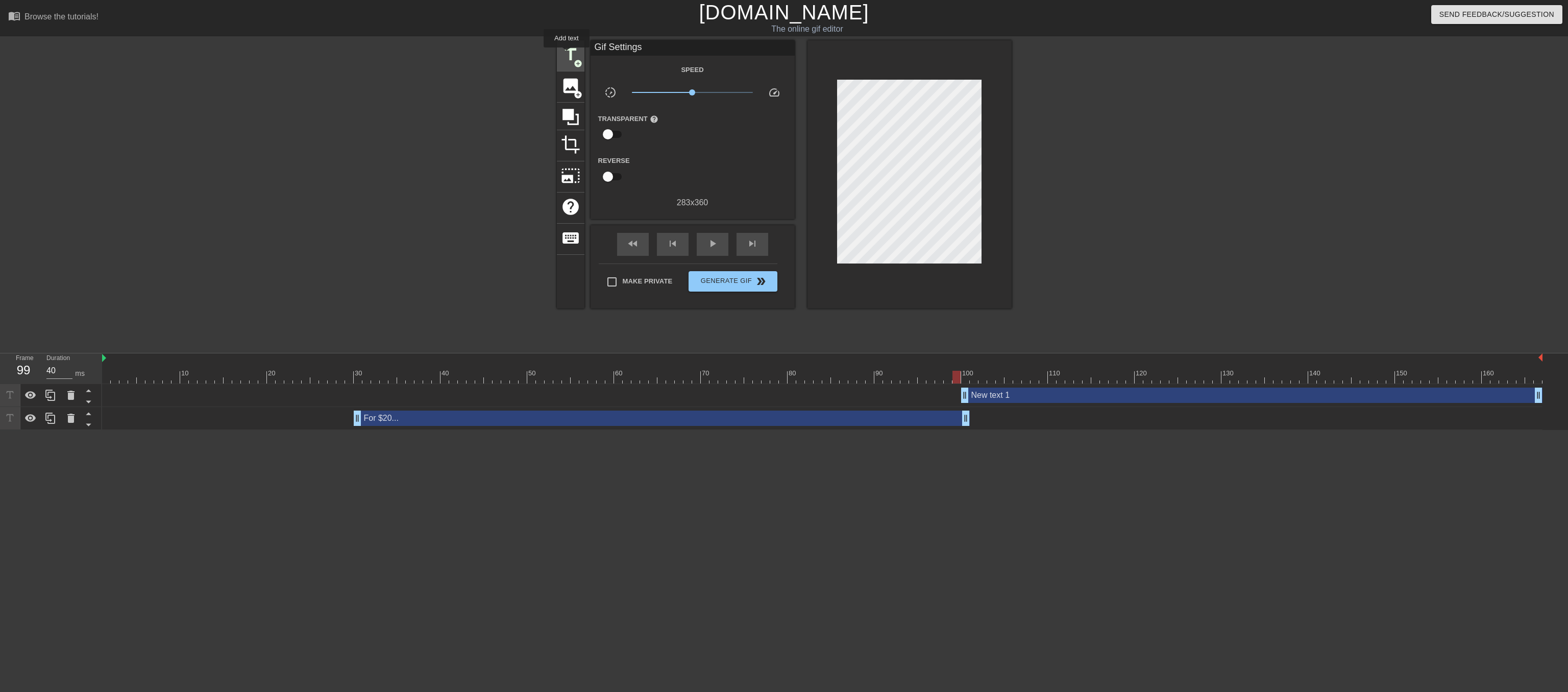
click at [566, 54] on span "title" at bounding box center [571, 55] width 20 height 20
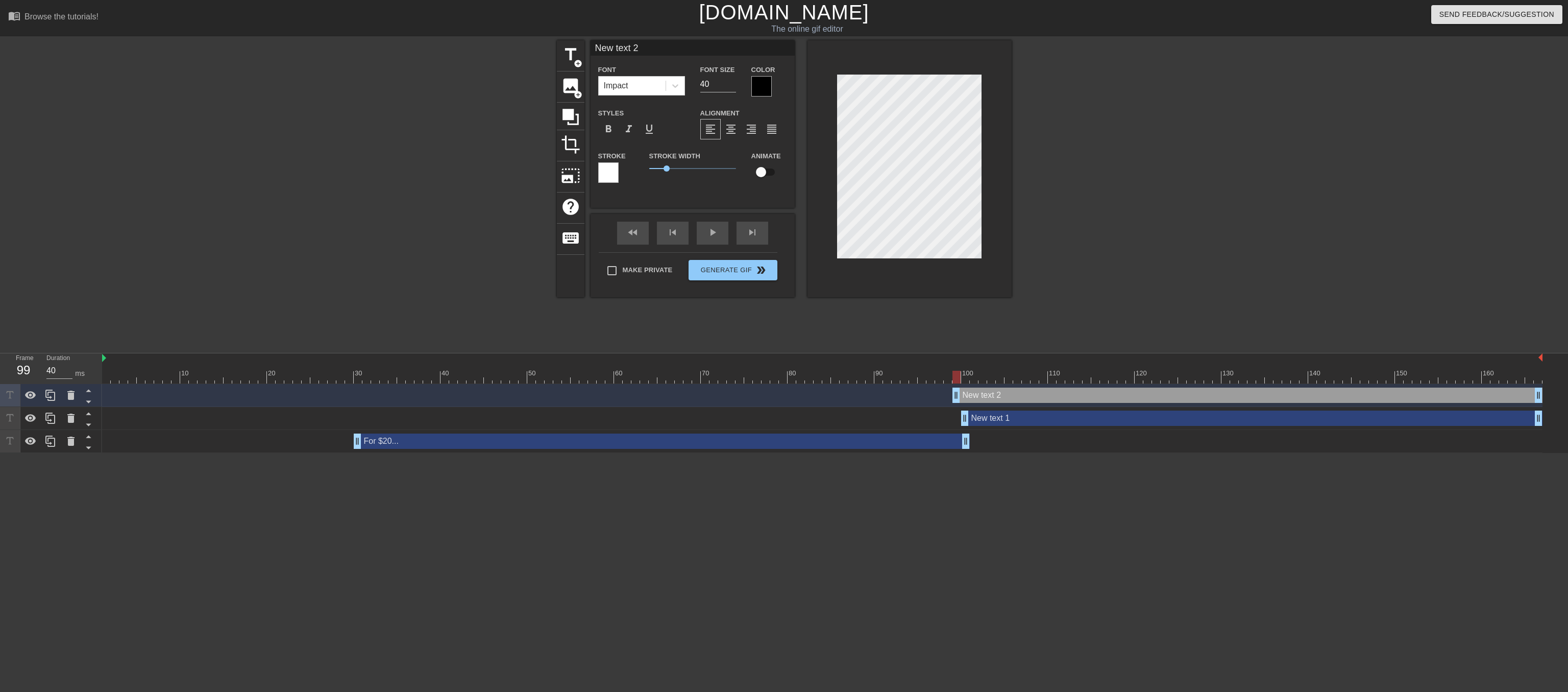
scroll to position [0, 2]
type input "T"
type textarea "T"
type input "Th"
type textarea "Th"
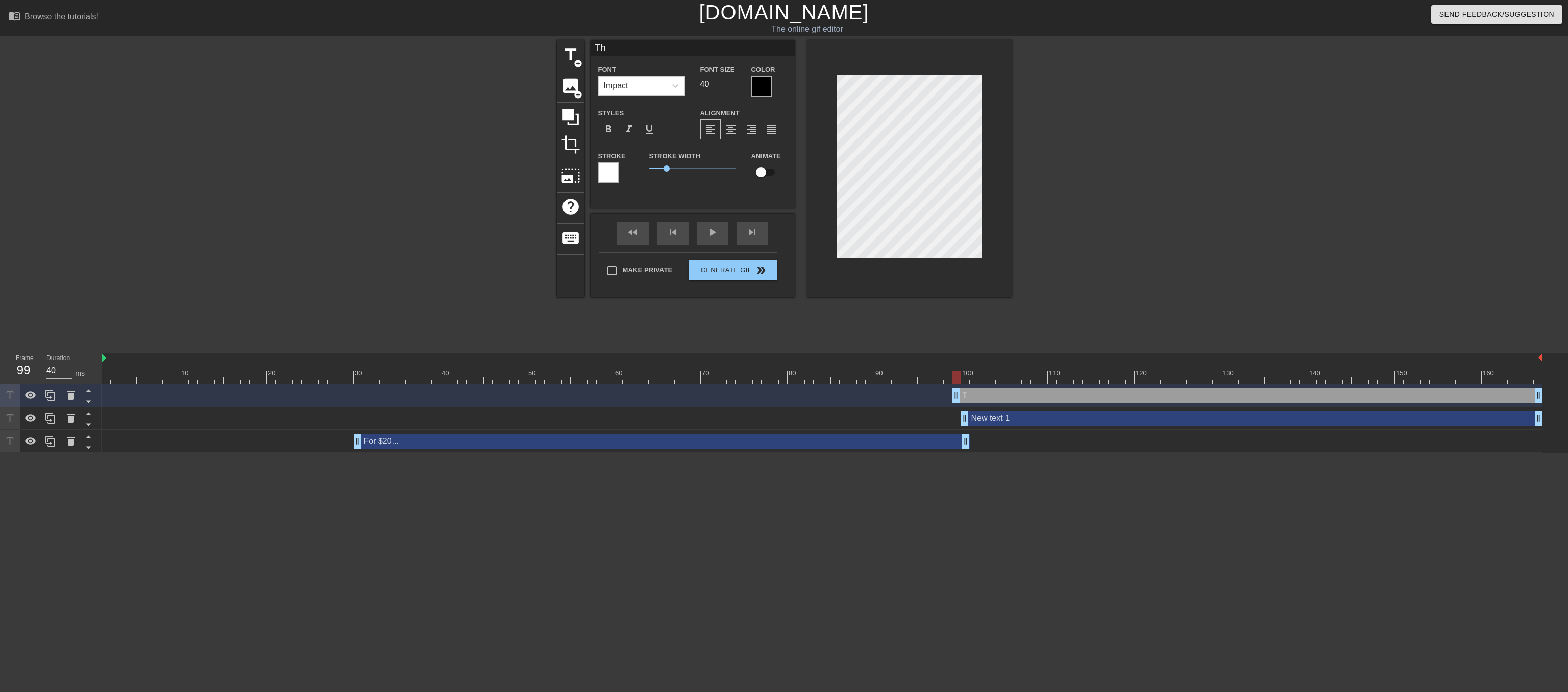
type input "Tha"
type textarea "Than"
type input "Thank"
type textarea "Thank"
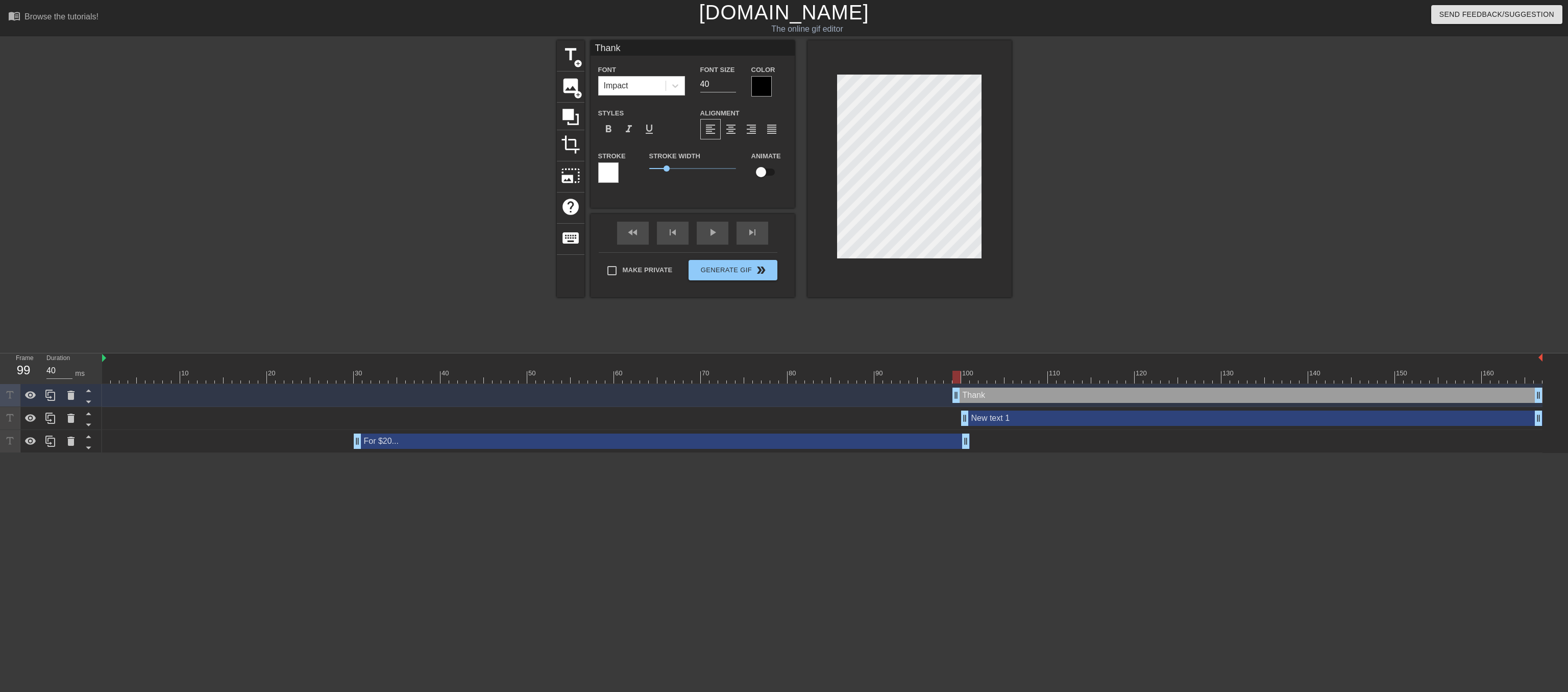
type input "Thanks"
type textarea "Thanks"
type input "Thanks!"
type textarea "Thanks!"
click at [1007, 420] on div "New text 1 drag_handle drag_handle" at bounding box center [1251, 418] width 581 height 15
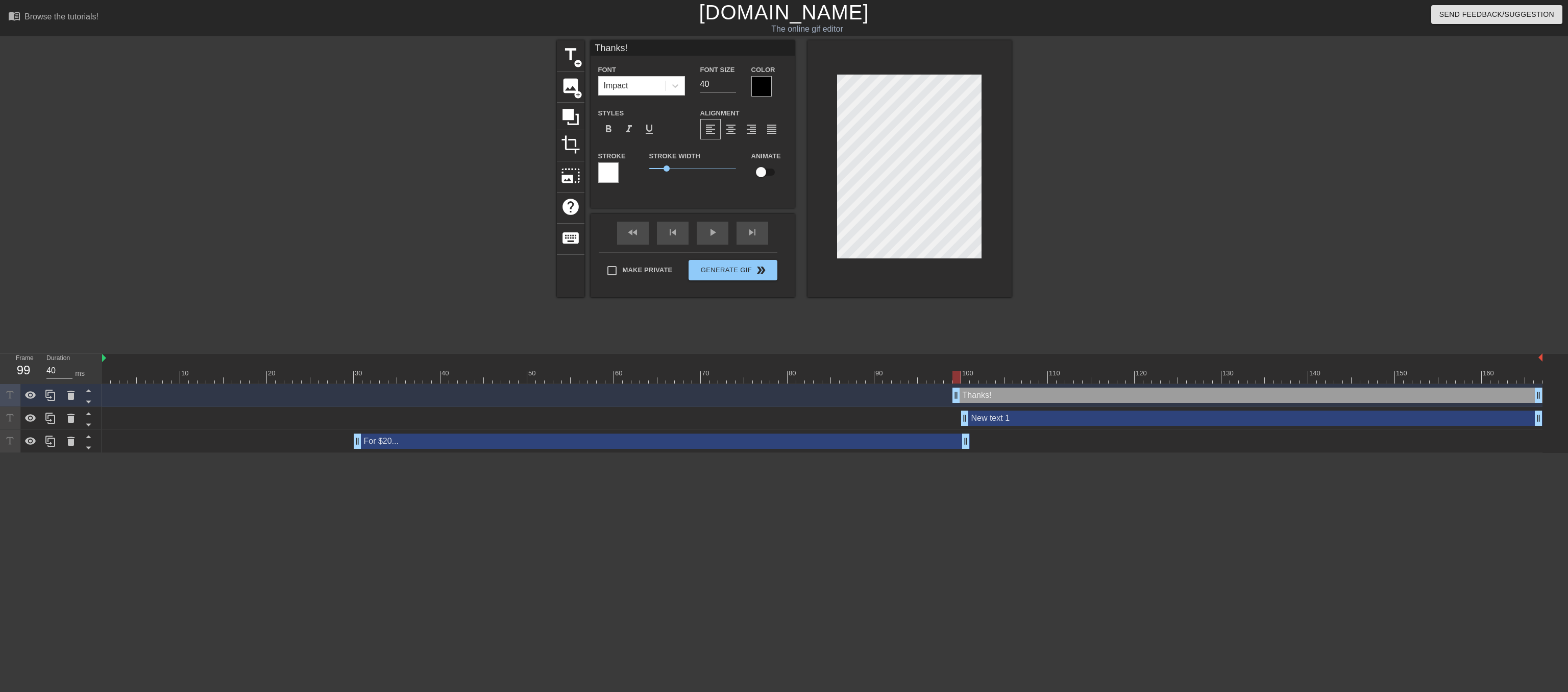
type input "New text 1"
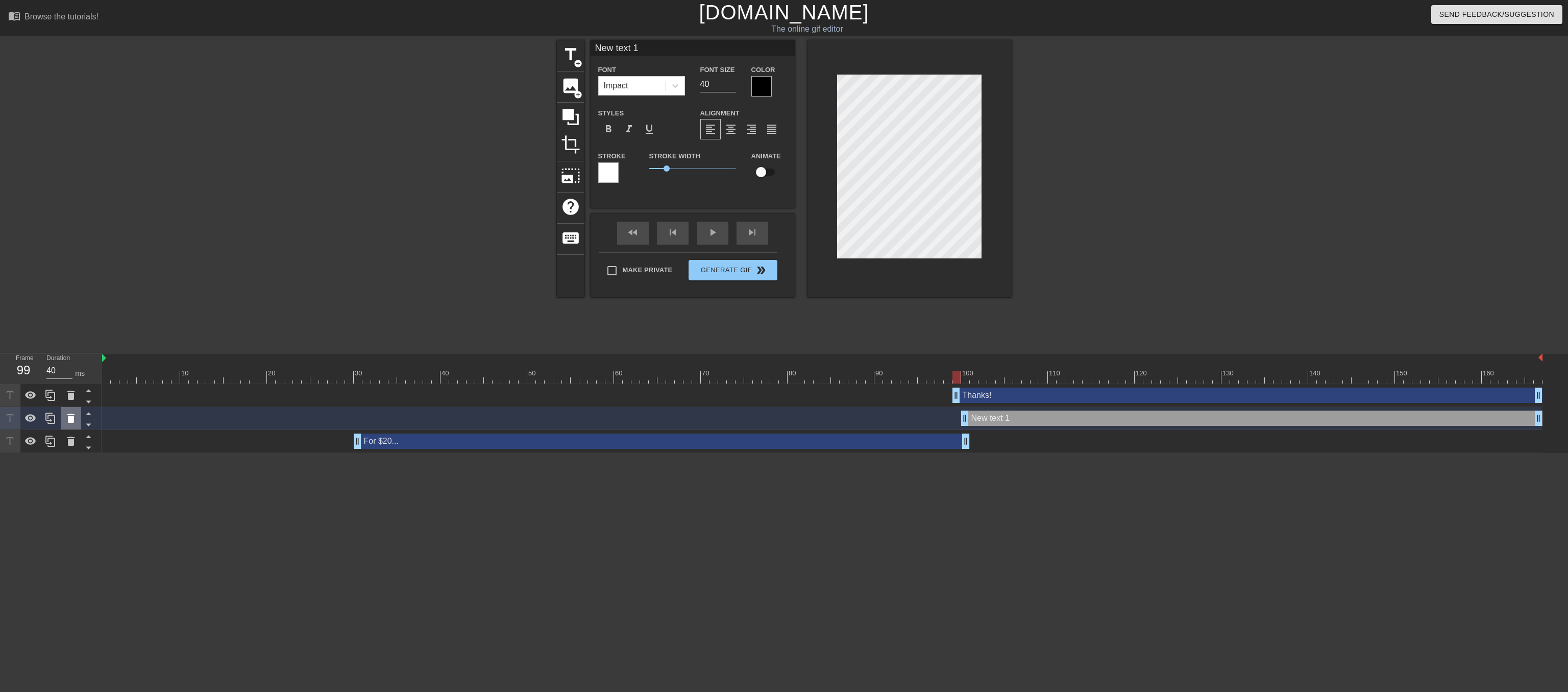
click at [73, 418] on icon at bounding box center [71, 418] width 12 height 12
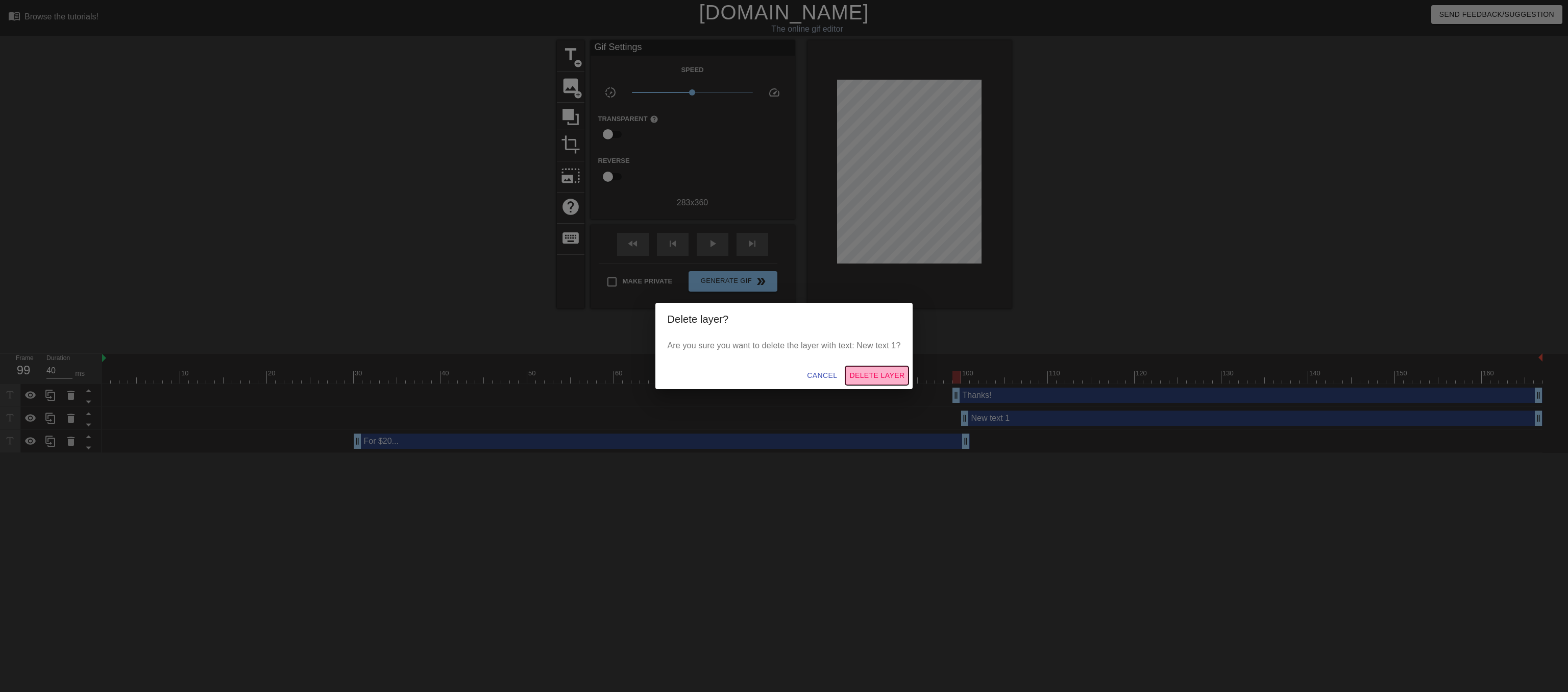
click at [898, 382] on span "Delete Layer" at bounding box center [876, 375] width 55 height 13
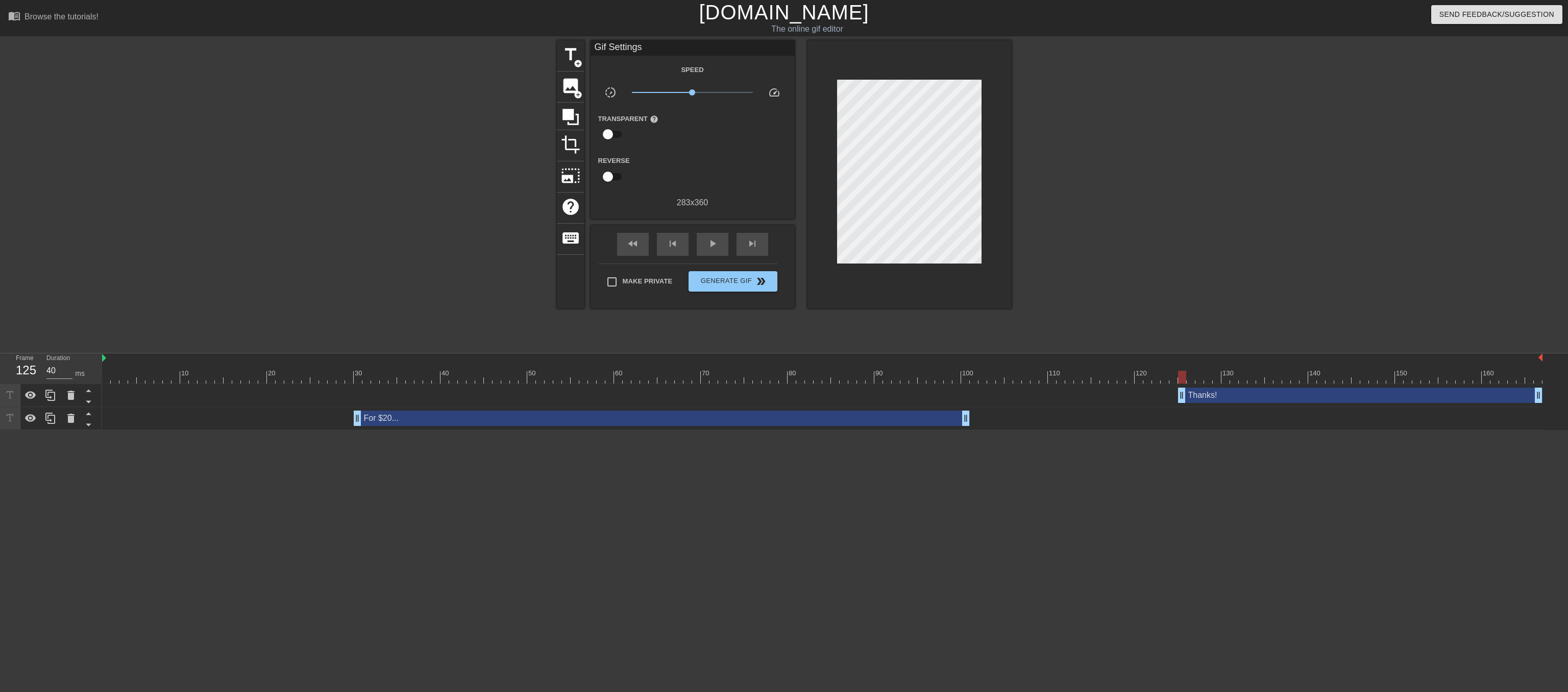
drag, startPoint x: 956, startPoint y: 395, endPoint x: 1183, endPoint y: 398, distance: 227.0
click at [1183, 398] on div "Thanks! drag_handle drag_handle" at bounding box center [1360, 395] width 364 height 15
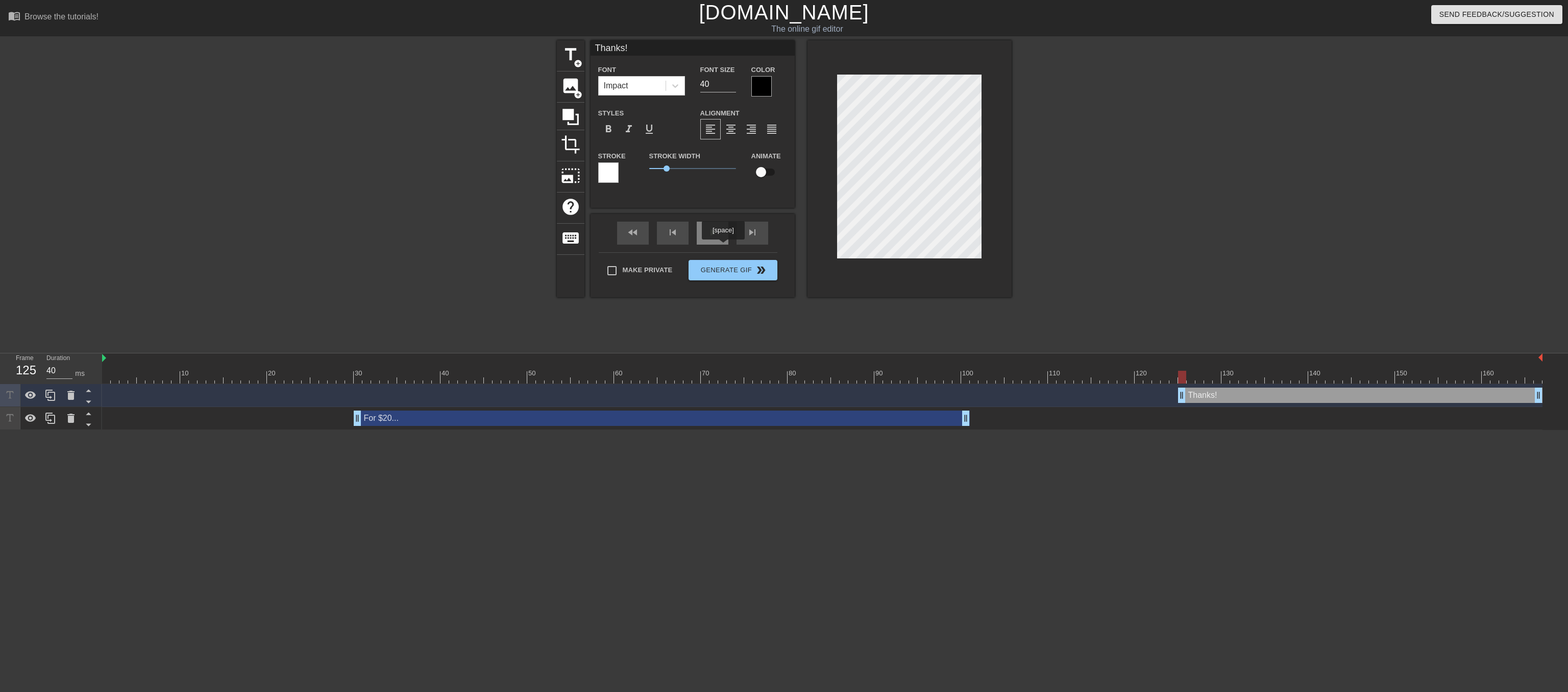
click at [723, 247] on div "fast_rewind skip_previous play_arrow skip_next" at bounding box center [692, 233] width 167 height 38
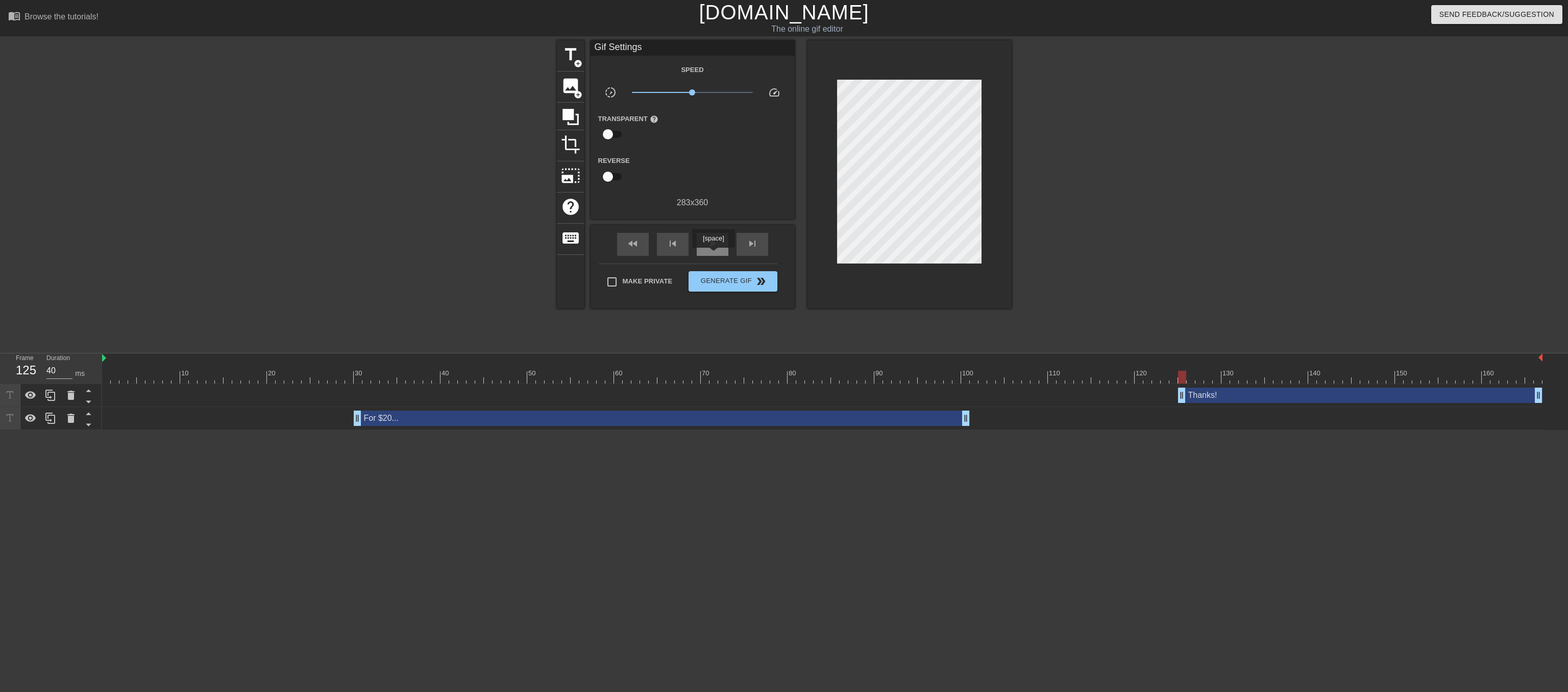
click at [713, 250] on span "play_arrow" at bounding box center [713, 244] width 12 height 12
click at [713, 250] on span "pause" at bounding box center [713, 244] width 12 height 12
drag, startPoint x: 1185, startPoint y: 395, endPoint x: 1271, endPoint y: 392, distance: 86.1
click at [1269, 392] on div "Thanks! drag_handle drag_handle" at bounding box center [1404, 395] width 278 height 15
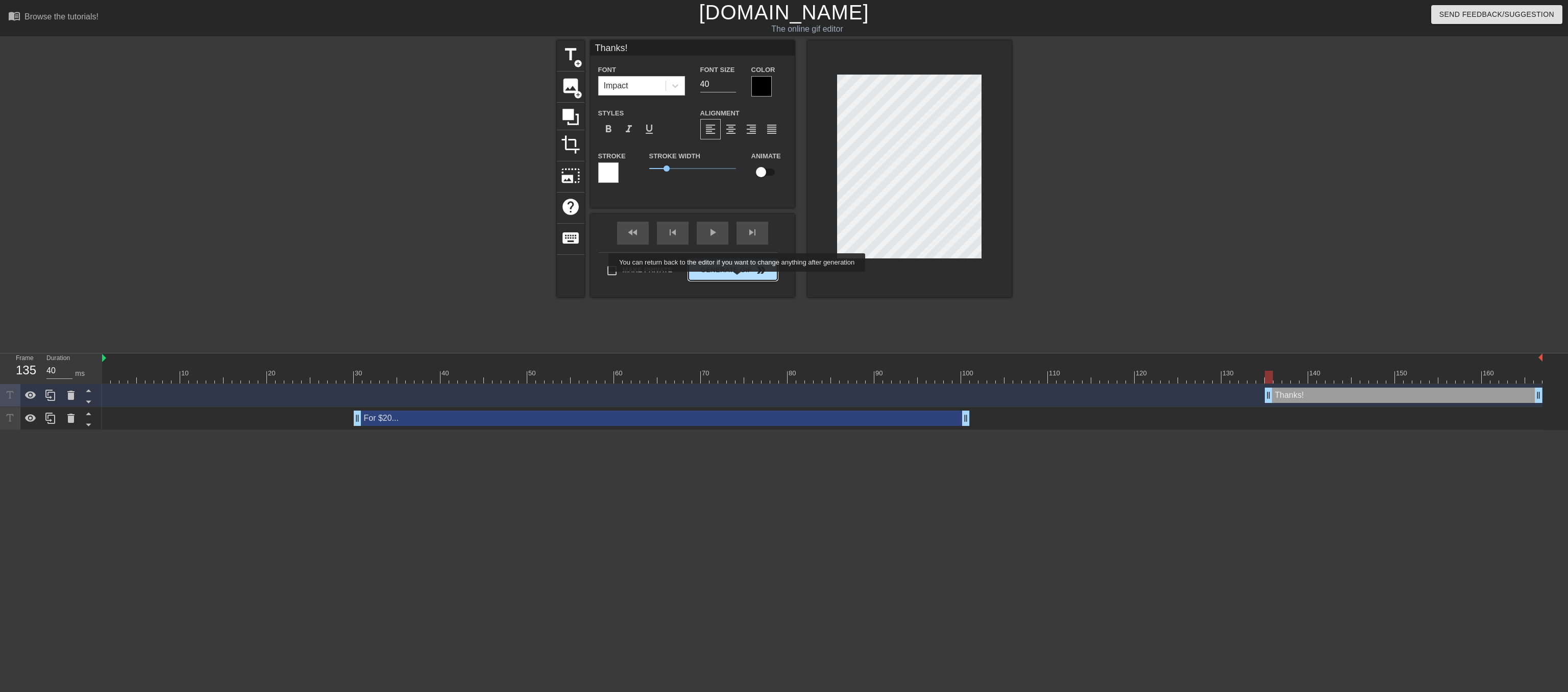
click at [738, 279] on div "fast_rewind skip_previous play_arrow skip_next Make Private Generate Gif double…" at bounding box center [692, 256] width 204 height 83
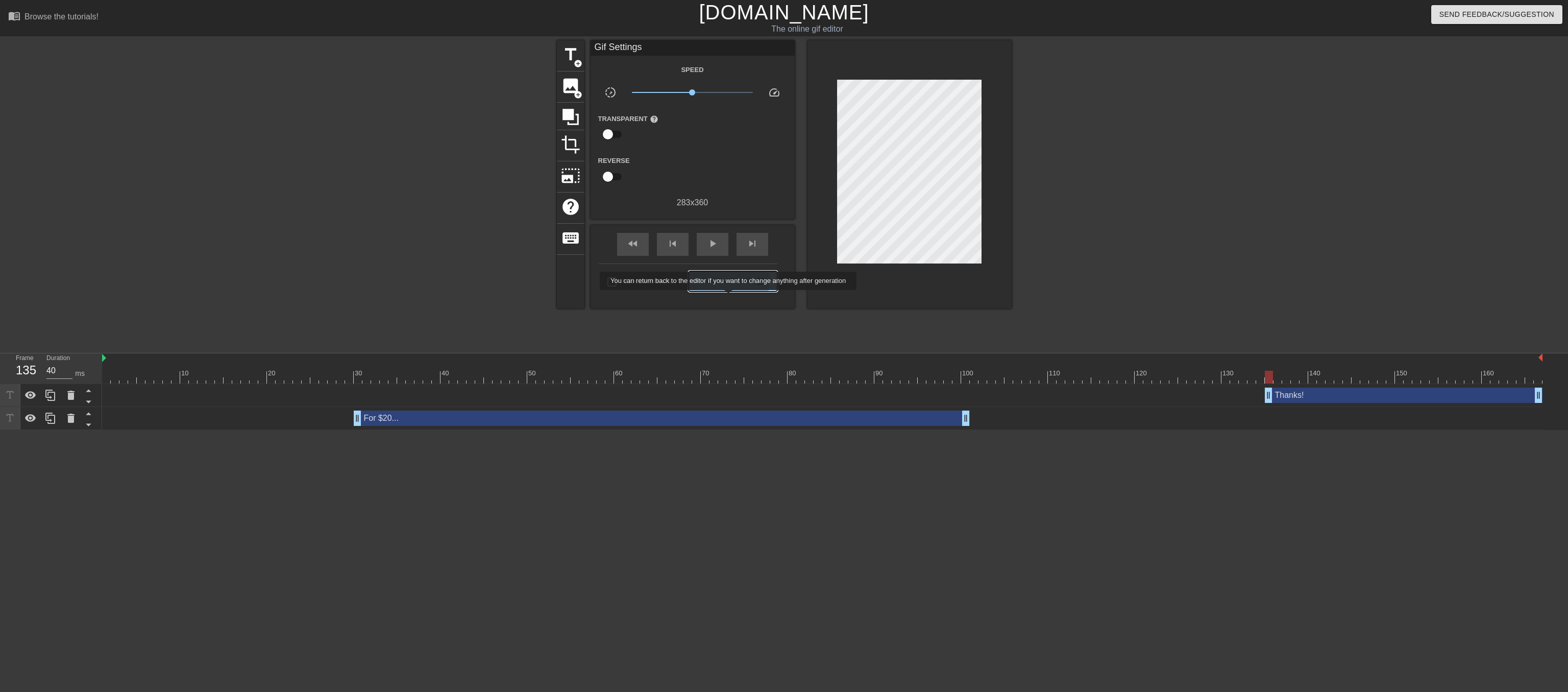
click at [729, 288] on span "Generate Gif double_arrow" at bounding box center [732, 281] width 80 height 12
